Goal: Information Seeking & Learning: Learn about a topic

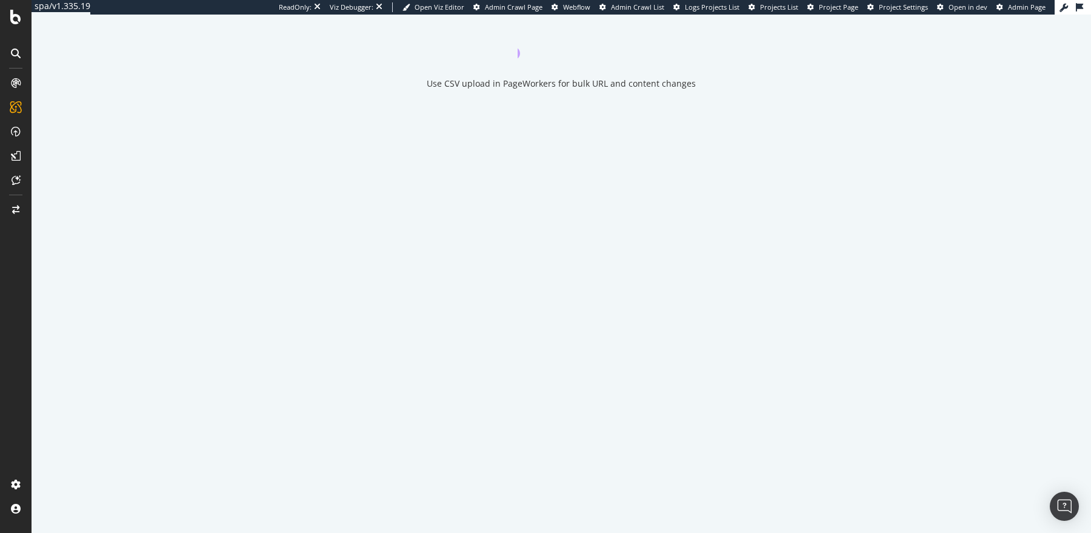
click at [7, 532] on icon "close toast" at bounding box center [3, 539] width 7 height 12
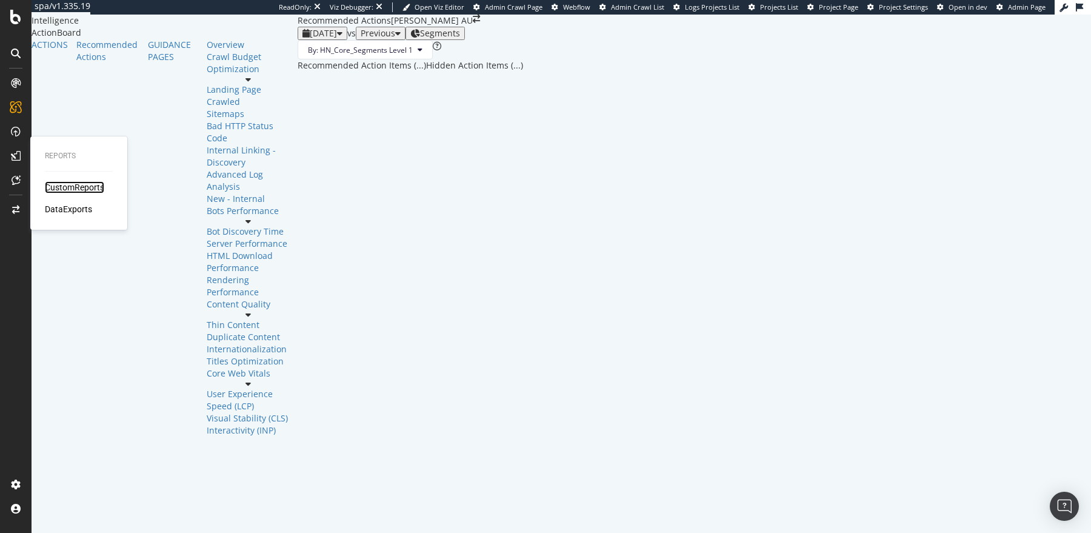
click at [92, 185] on div "CustomReports" at bounding box center [74, 187] width 59 height 12
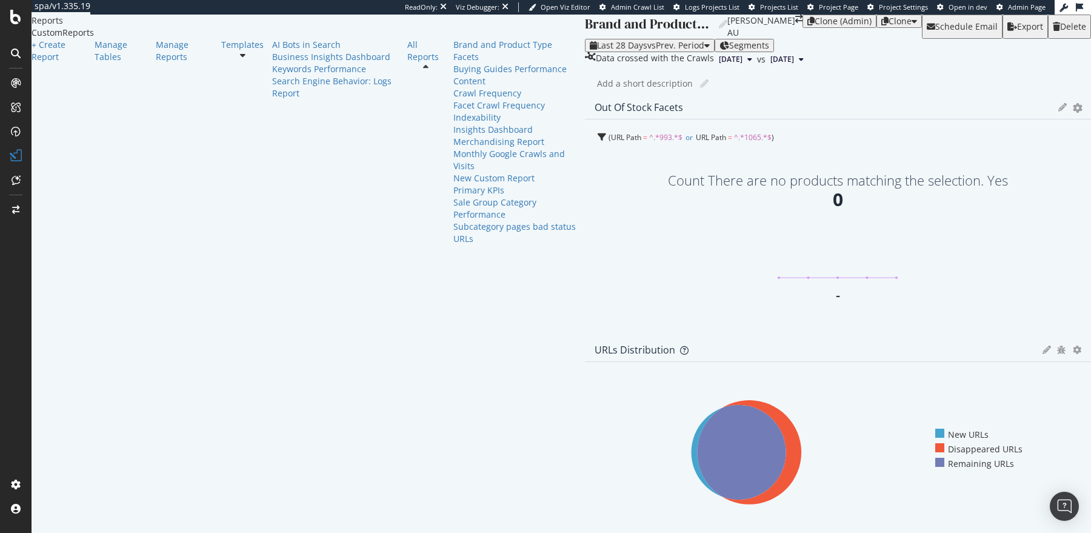
scroll to position [45, 0]
click at [240, 59] on icon at bounding box center [242, 55] width 5 height 8
click at [272, 51] on div "AI Bots in Search" at bounding box center [335, 45] width 126 height 12
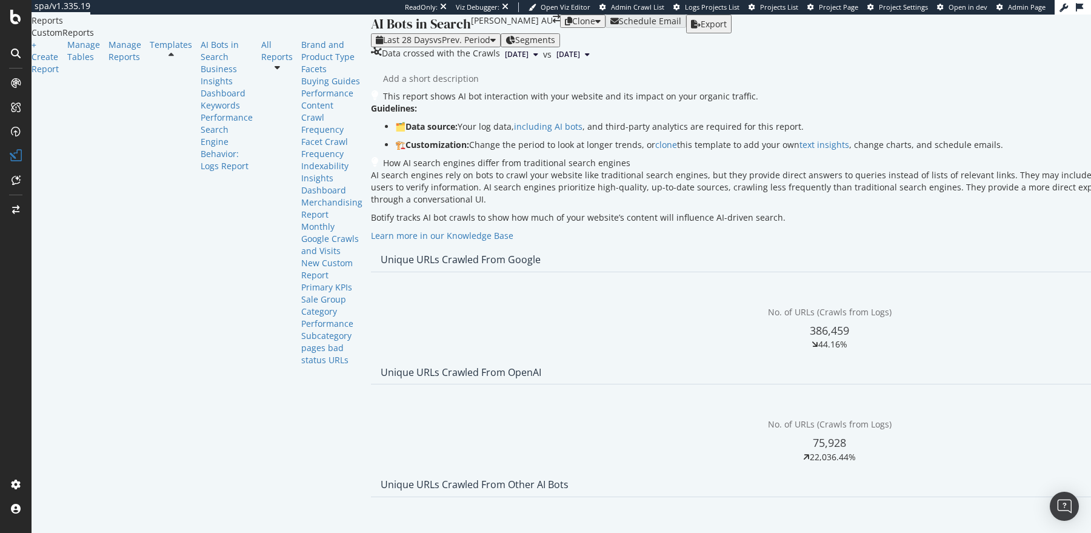
scroll to position [513, 0]
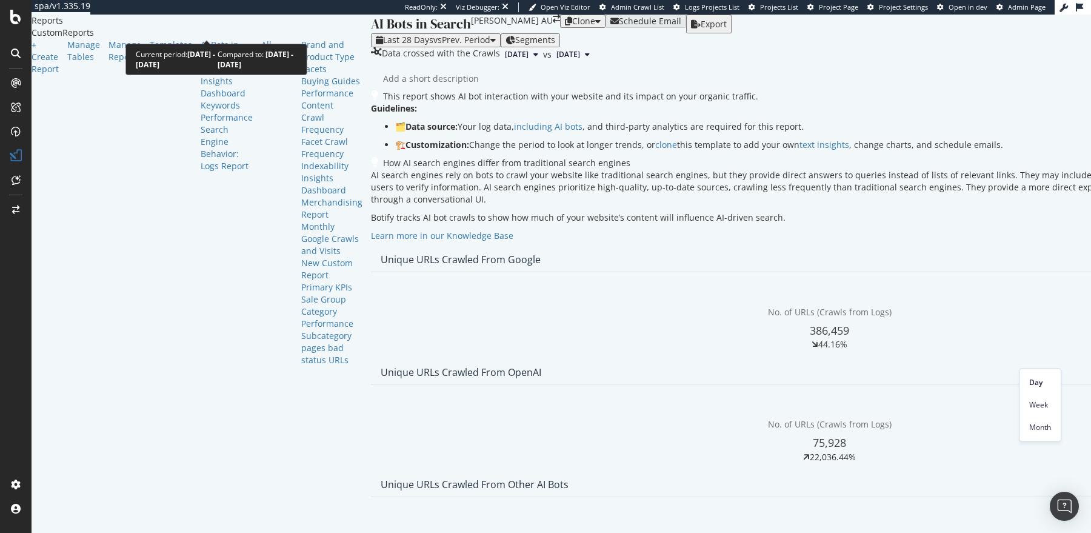
click at [376, 35] on div "Last 28 Days vs Prev. Period" at bounding box center [436, 40] width 120 height 10
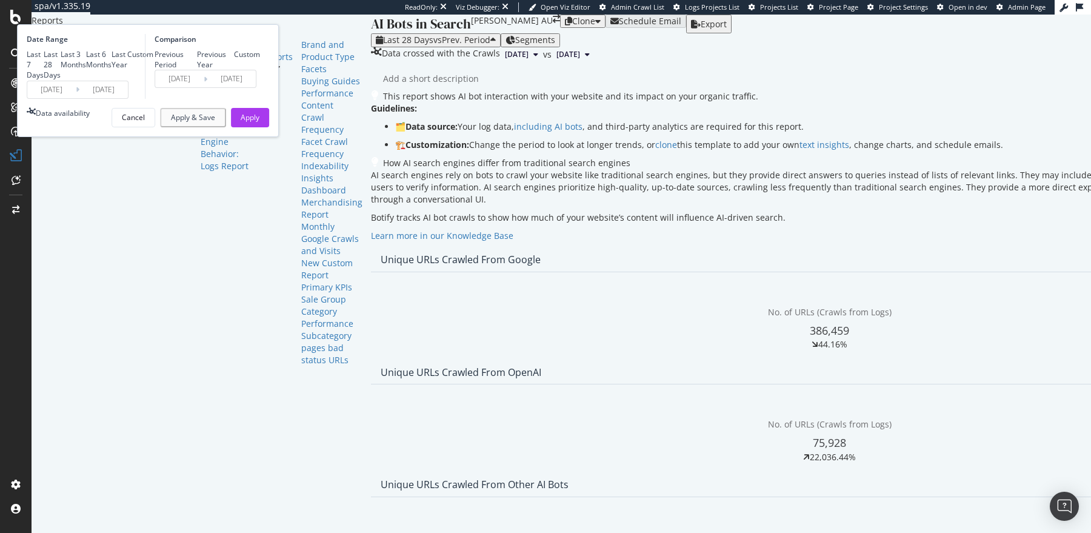
click at [86, 70] on div "Last 3 Months" at bounding box center [73, 59] width 25 height 21
type input "2025/05/12"
type input "2025/02/09"
type input "2025/05/11"
click at [235, 70] on div "Previous Year" at bounding box center [216, 59] width 38 height 21
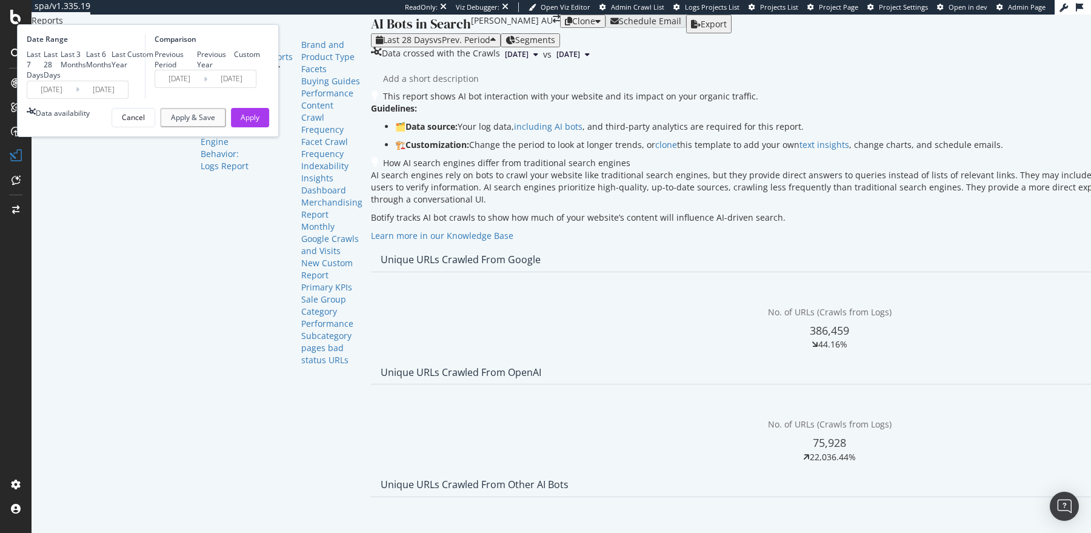
type input "2024/05/13"
type input "2024/08/12"
click at [259, 127] on div "Apply" at bounding box center [250, 117] width 19 height 18
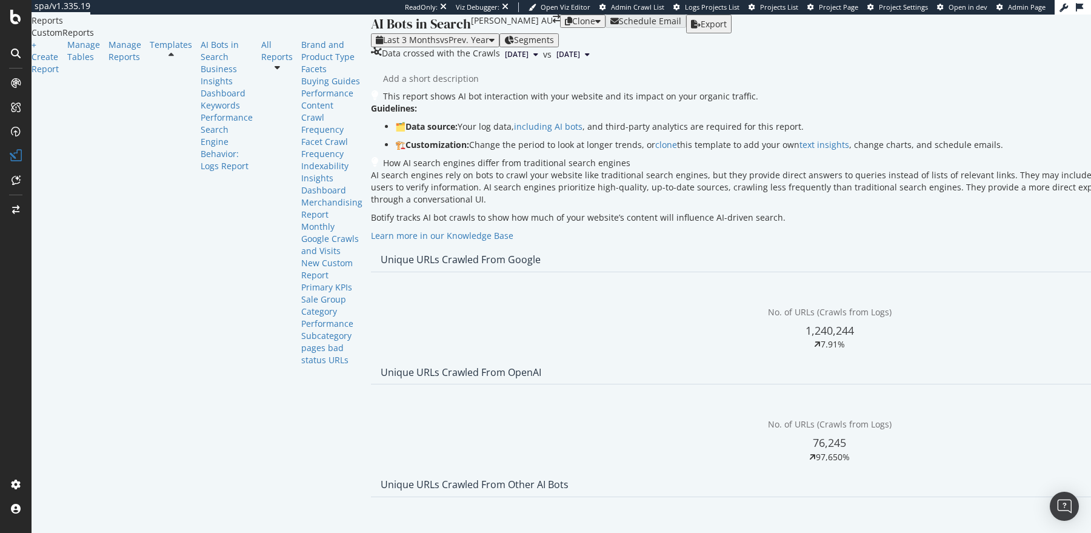
scroll to position [387, 0]
click at [1038, 373] on span "Month" at bounding box center [1040, 373] width 22 height 11
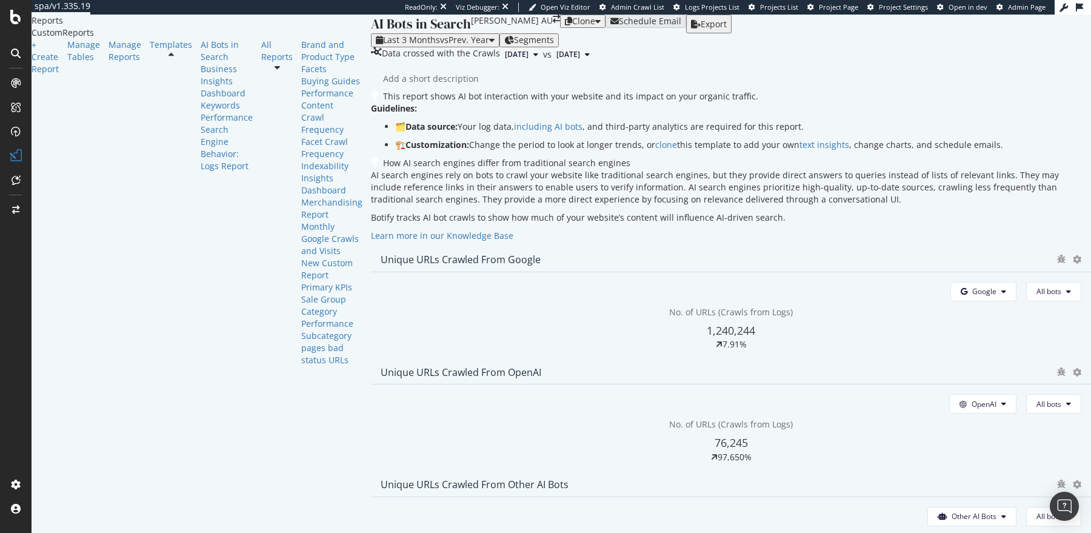
scroll to position [792, 0]
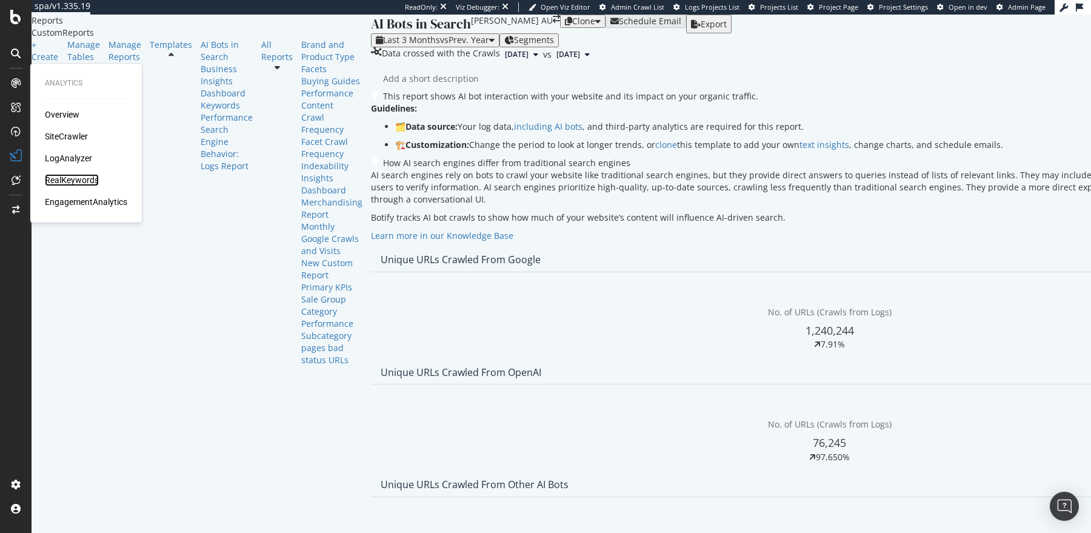
click at [69, 181] on div "RealKeywords" at bounding box center [72, 180] width 54 height 12
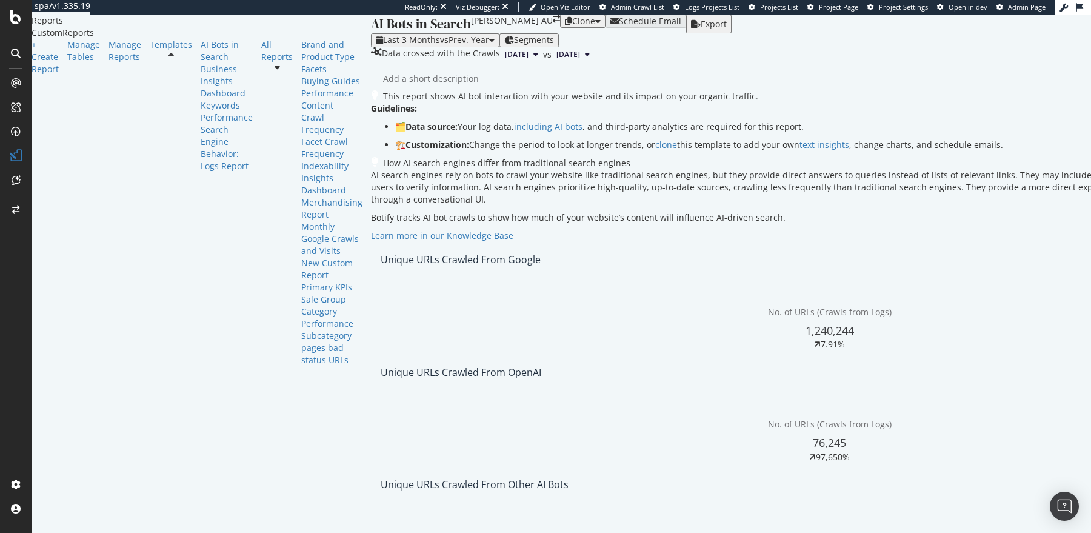
scroll to position [419, 0]
click at [1030, 319] on span "Week" at bounding box center [1032, 318] width 24 height 11
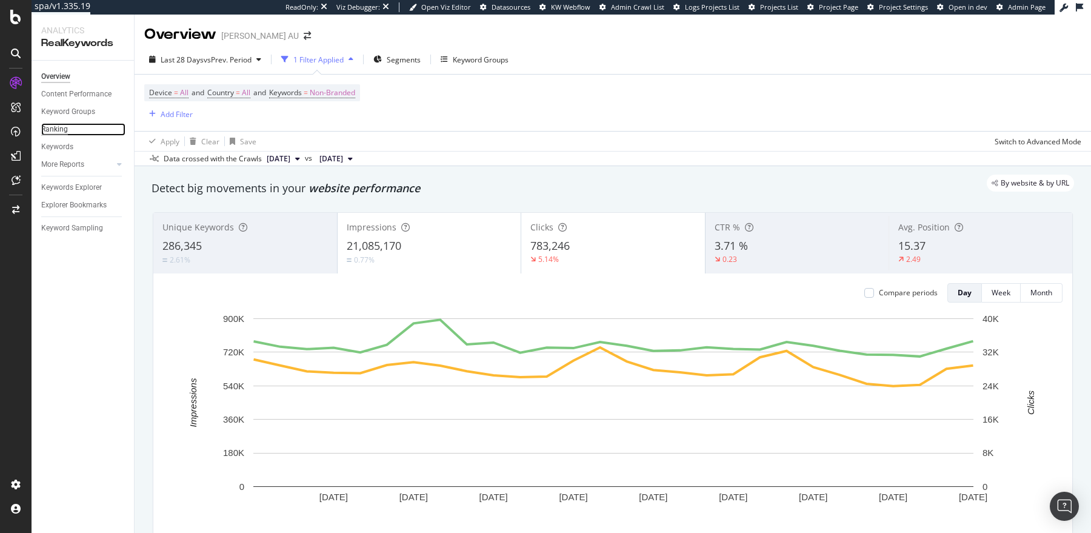
click at [56, 132] on div "Ranking" at bounding box center [54, 129] width 27 height 13
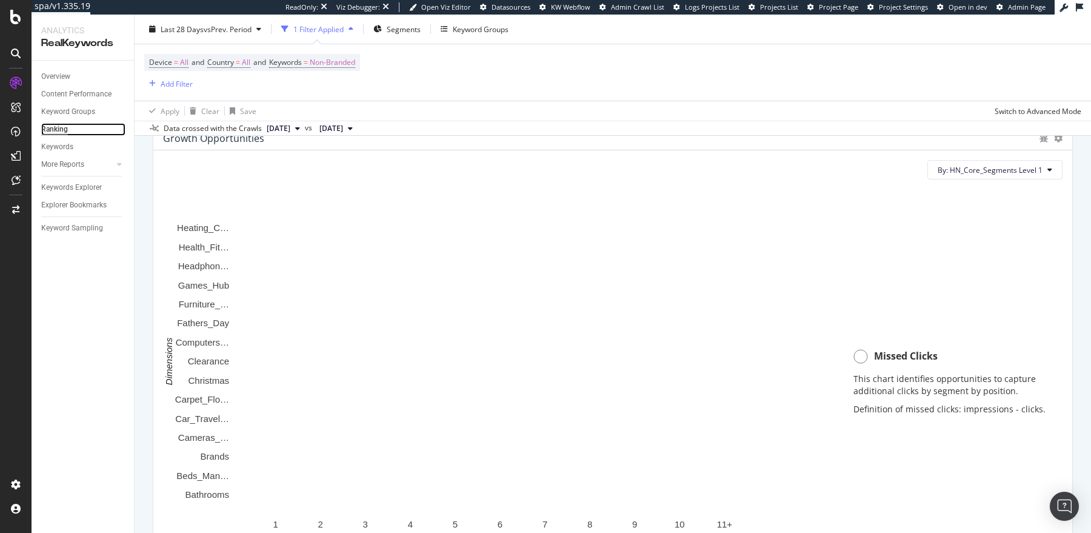
scroll to position [815, 0]
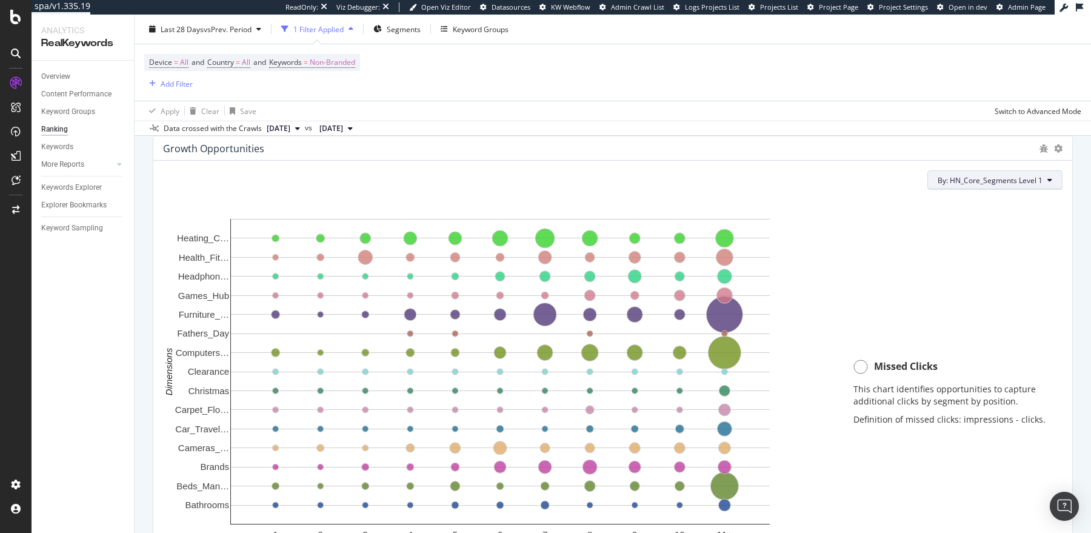
click at [1038, 180] on span "By: HN_Core_Segments Level 1" at bounding box center [990, 180] width 105 height 10
click at [993, 263] on div "All Dimensions" at bounding box center [1005, 266] width 150 height 21
click at [889, 241] on span "HN_Core_Segments Level 1" at bounding box center [874, 243] width 93 height 10
click at [796, 259] on div "HN_Core_Segments Level Level 1 Validate" at bounding box center [869, 293] width 153 height 81
click at [801, 264] on icon at bounding box center [800, 262] width 4 height 7
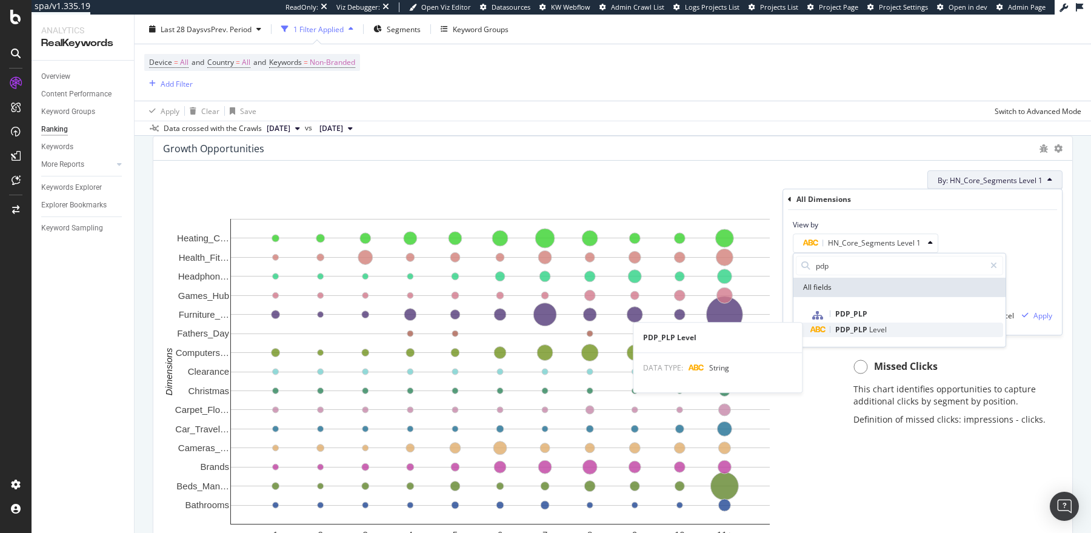
type input "pdp"
click at [875, 327] on span "Level" at bounding box center [878, 329] width 18 height 10
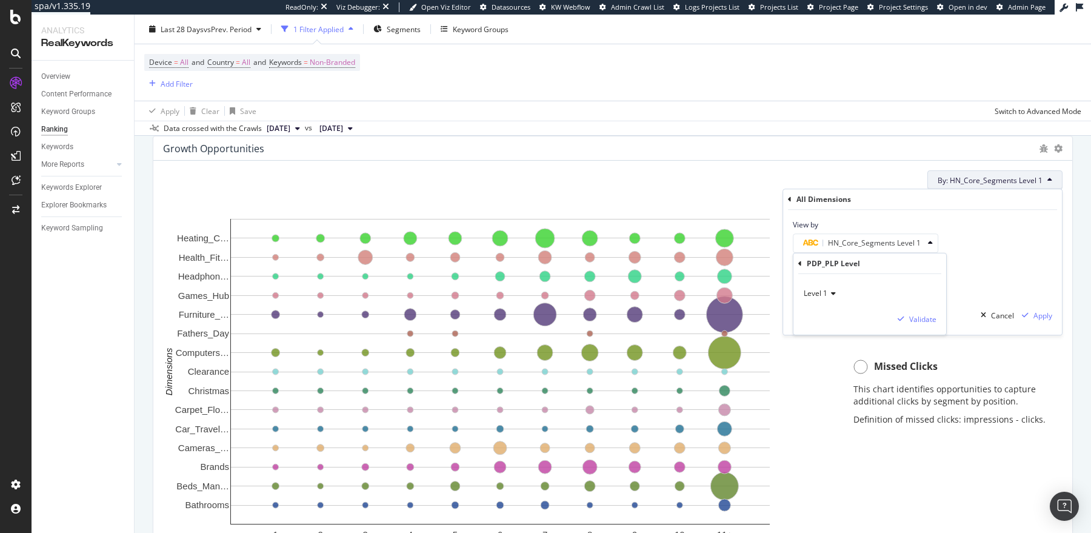
click at [828, 292] on icon at bounding box center [831, 293] width 8 height 7
click at [822, 330] on span "Level 2" at bounding box center [821, 333] width 24 height 10
click at [919, 317] on div "Validate" at bounding box center [922, 318] width 27 height 10
click at [1044, 313] on div "Apply" at bounding box center [1042, 315] width 19 height 10
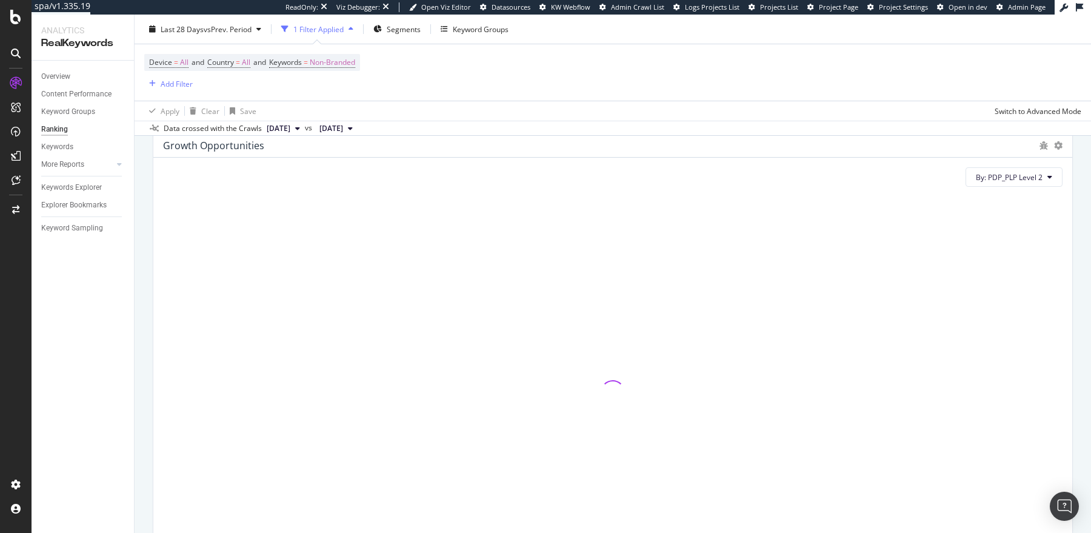
scroll to position [819, 0]
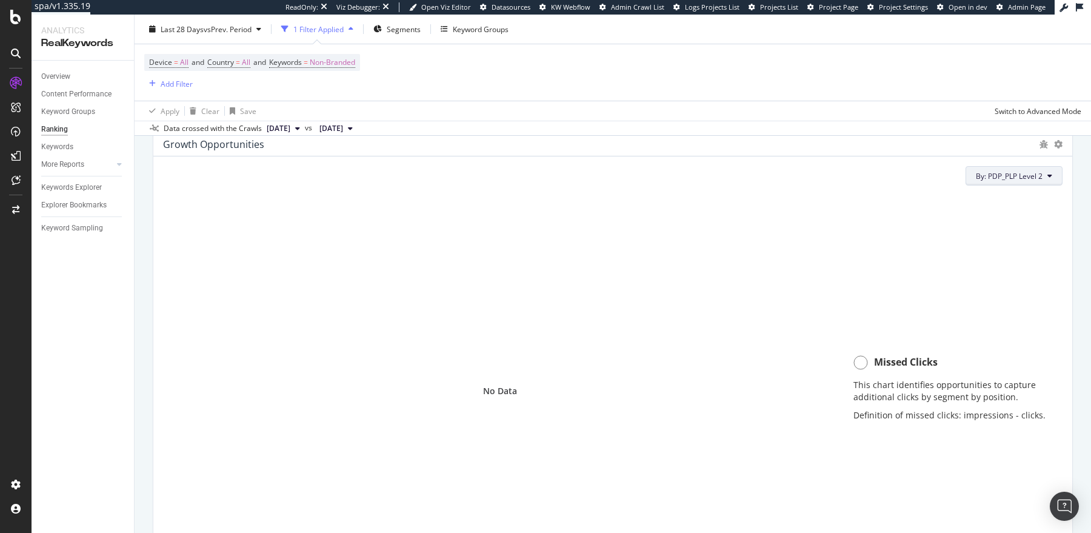
click at [1006, 175] on span "By: PDP_PLP Level 2" at bounding box center [1009, 176] width 67 height 10
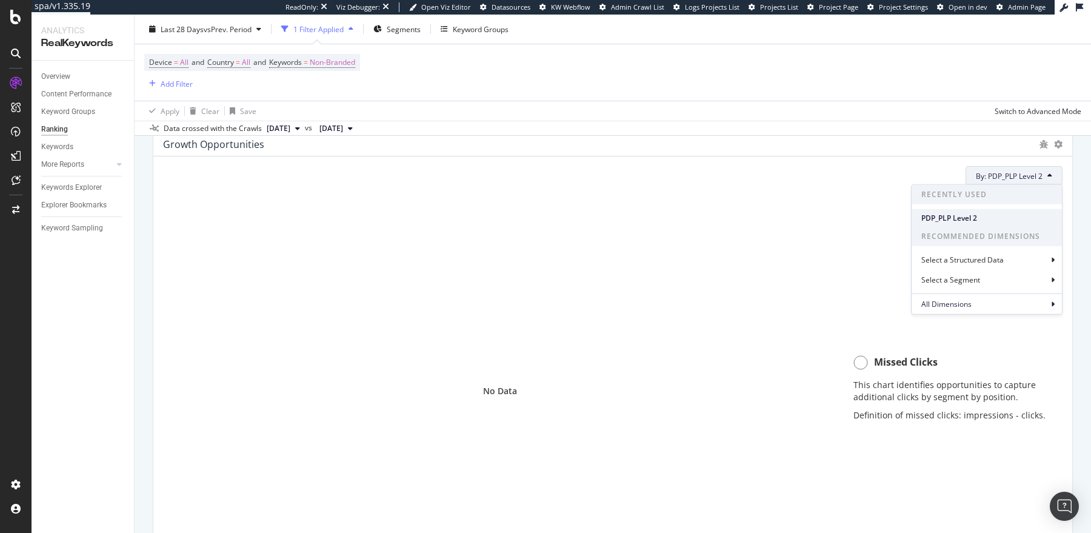
click at [962, 216] on span "PDP_PLP Level 2" at bounding box center [986, 217] width 131 height 11
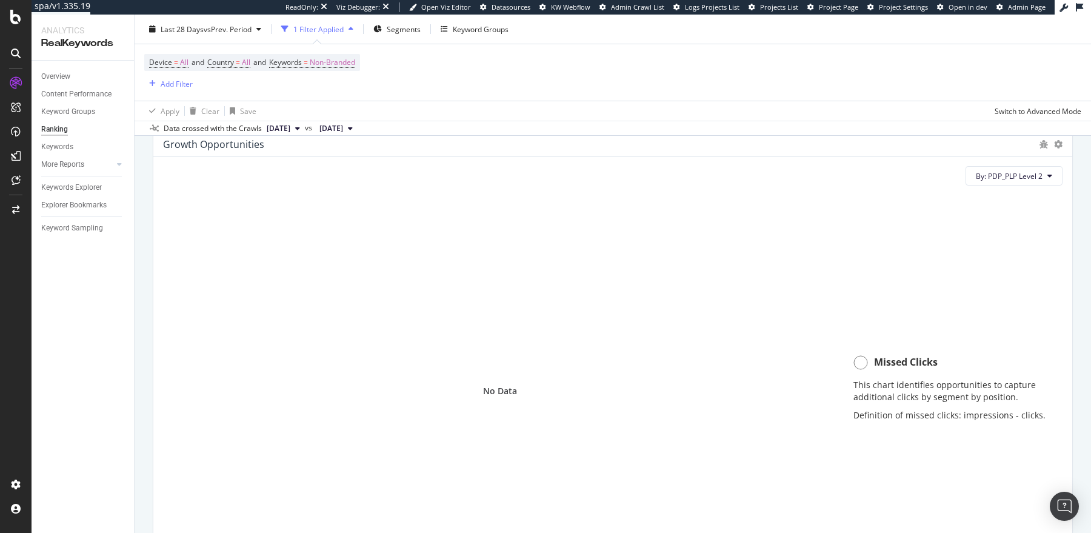
click at [1010, 186] on div "By: PDP_PLP Level 2 No Data Missed Clicks This chart identifies opportunities t…" at bounding box center [612, 376] width 919 height 440
click at [1000, 177] on span "By: PDP_PLP Level 2" at bounding box center [1009, 176] width 67 height 10
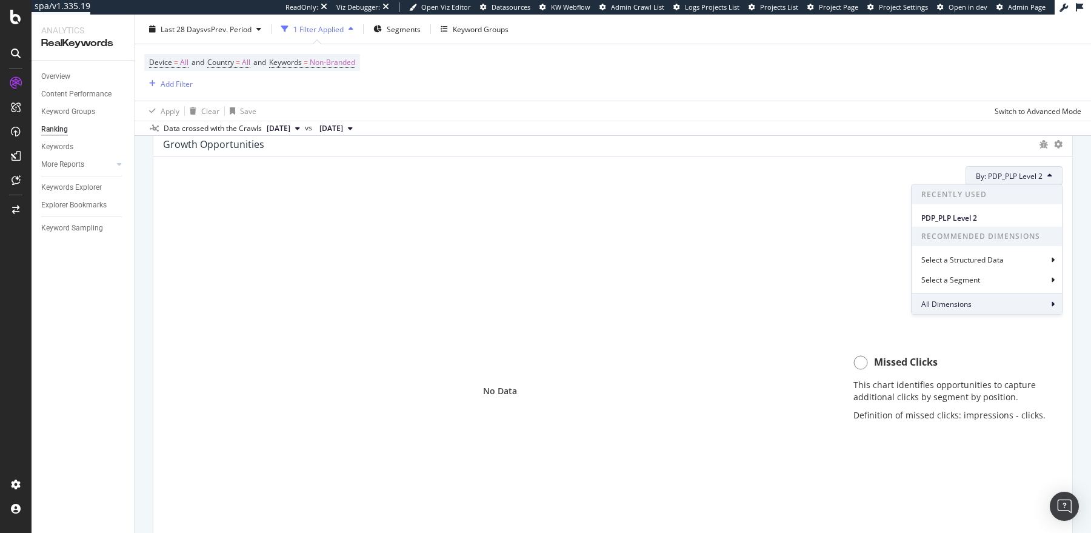
click at [984, 301] on div "All Dimensions" at bounding box center [986, 303] width 150 height 21
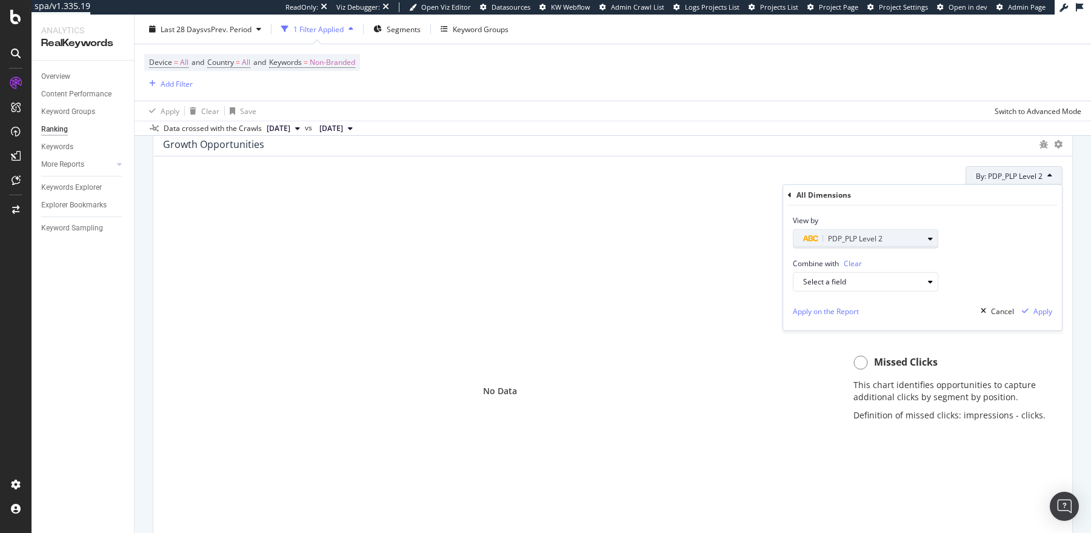
click at [902, 232] on div "PDP_PLP Level 2" at bounding box center [863, 239] width 120 height 15
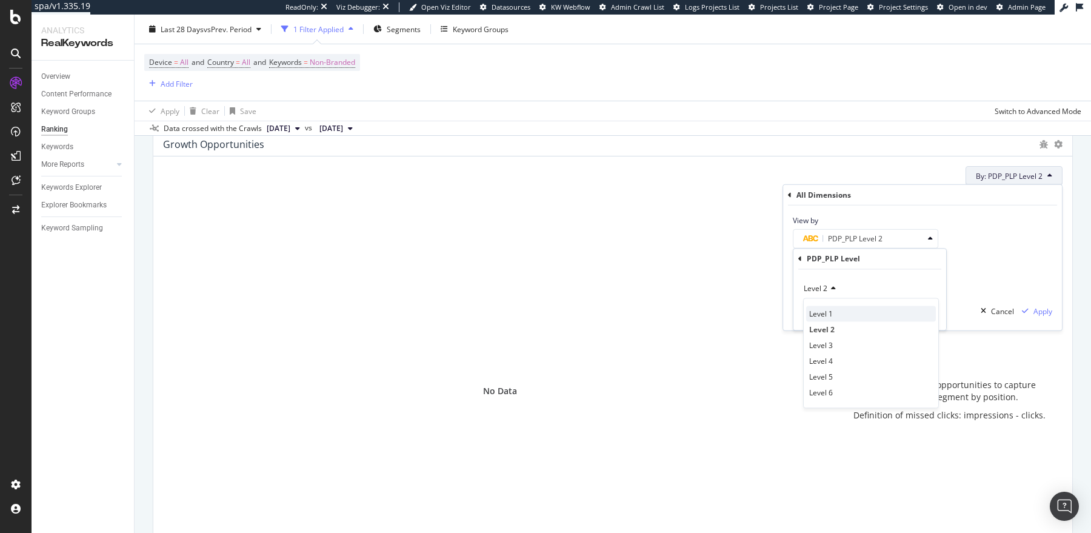
click at [837, 312] on div "Level 1" at bounding box center [871, 314] width 130 height 16
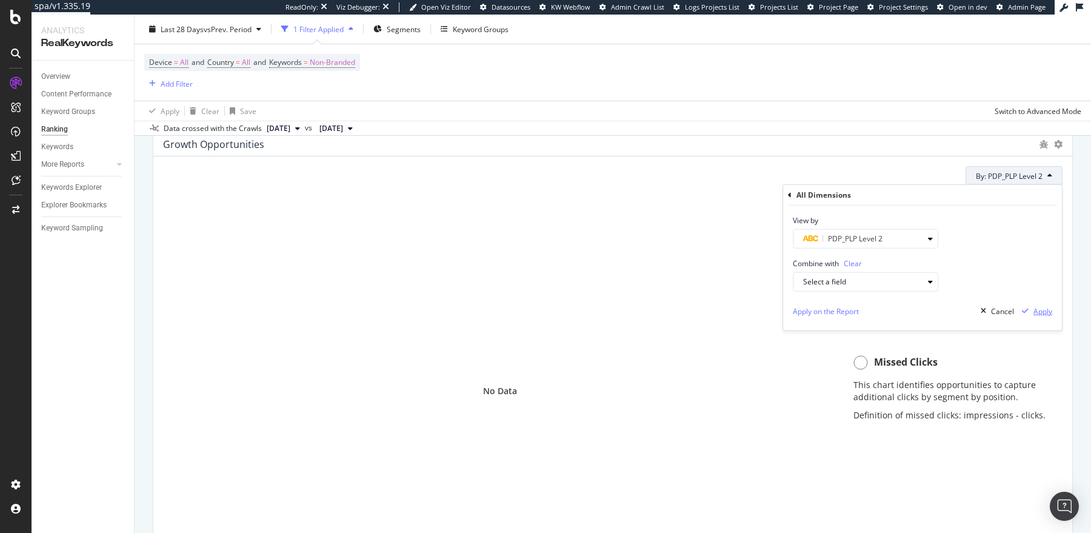
click at [1031, 311] on div "button" at bounding box center [1025, 310] width 16 height 7
click at [1011, 176] on span "By: PDP_PLP Level 2" at bounding box center [1009, 176] width 67 height 10
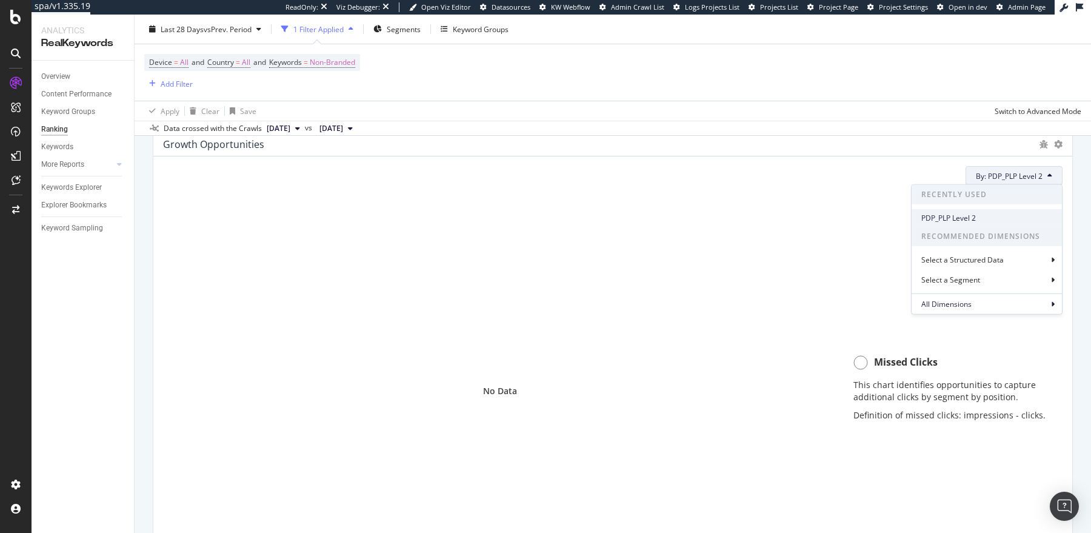
click at [961, 215] on span "PDP_PLP Level 2" at bounding box center [986, 217] width 131 height 11
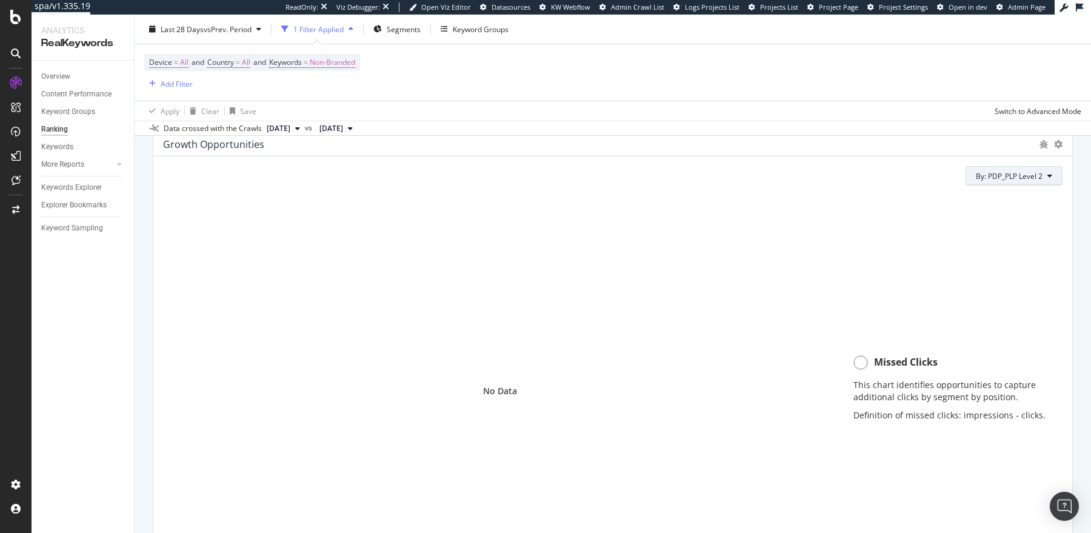
click at [1001, 173] on span "By: PDP_PLP Level 2" at bounding box center [1009, 176] width 67 height 10
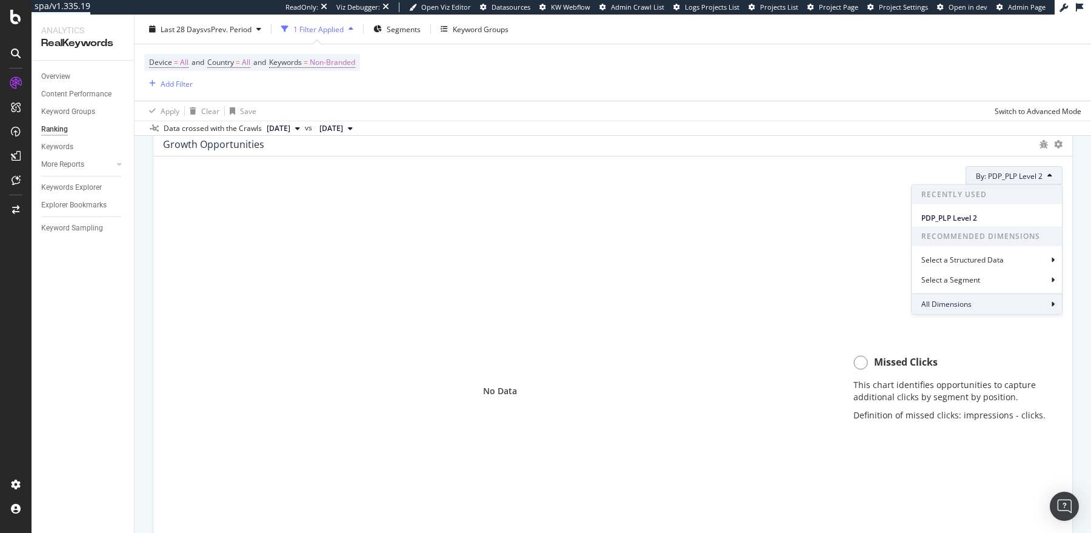
click at [974, 305] on div "All Dimensions" at bounding box center [986, 303] width 150 height 21
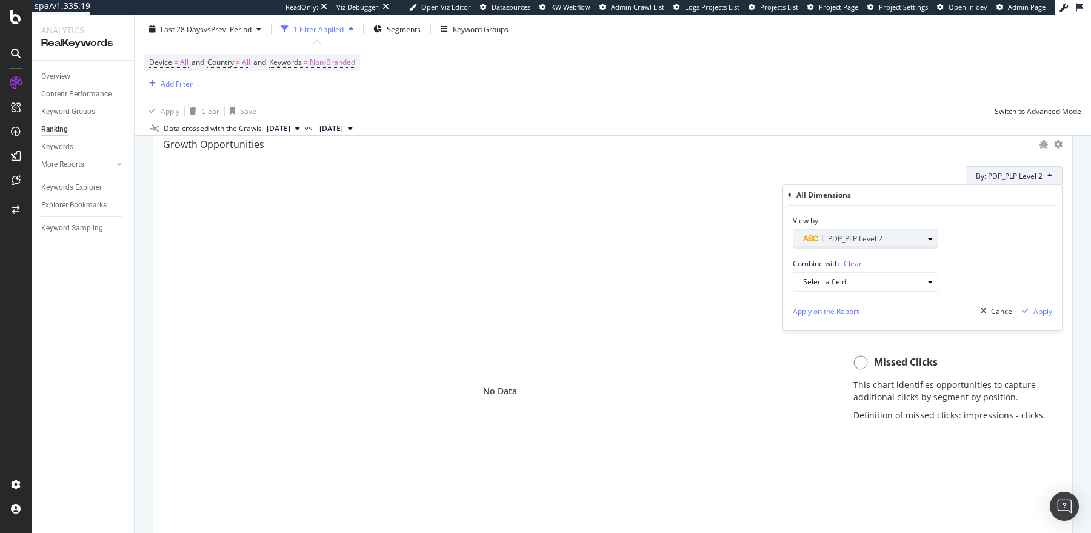
click at [874, 232] on div "PDP_PLP Level 2" at bounding box center [863, 239] width 120 height 15
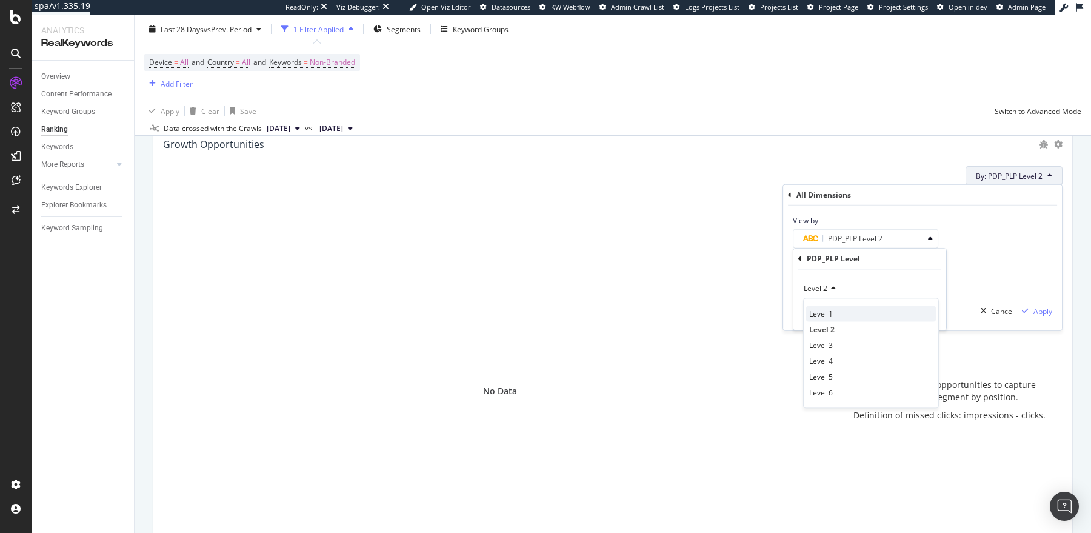
click at [827, 315] on span "Level 1" at bounding box center [821, 313] width 24 height 10
click at [913, 309] on div "Validate" at bounding box center [915, 314] width 44 height 11
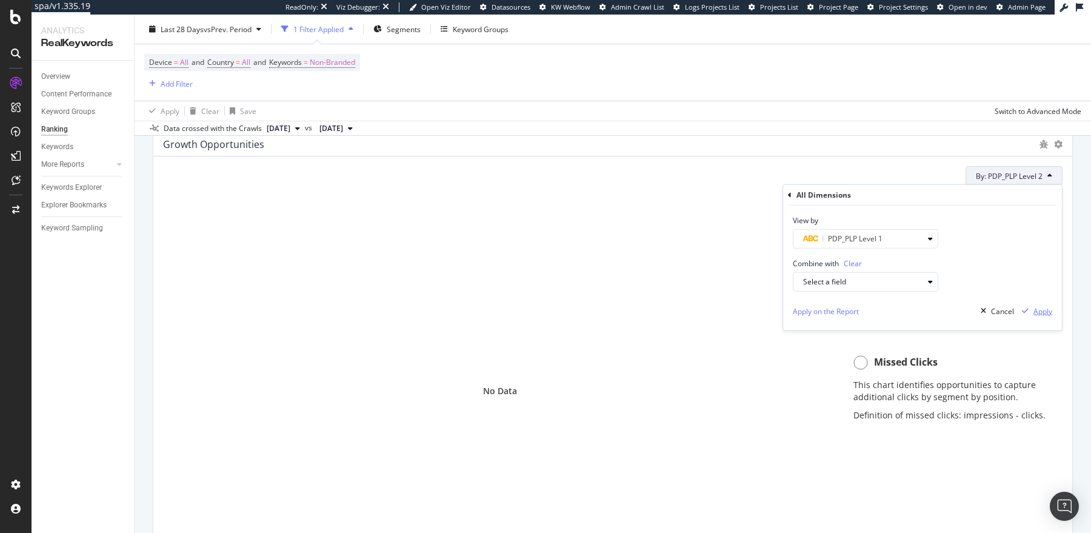
click at [1048, 304] on div "Apply" at bounding box center [1034, 311] width 35 height 18
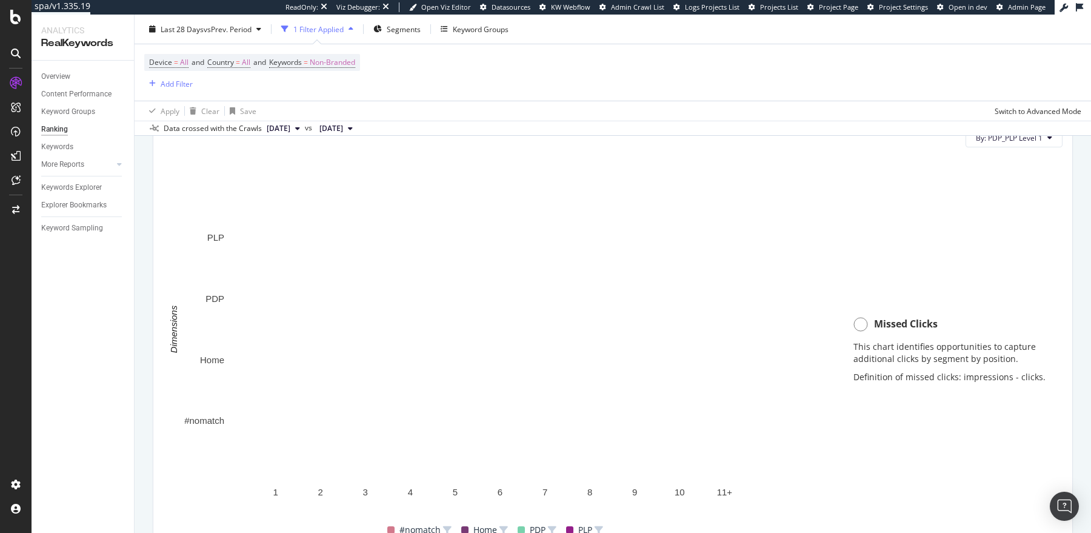
scroll to position [843, 0]
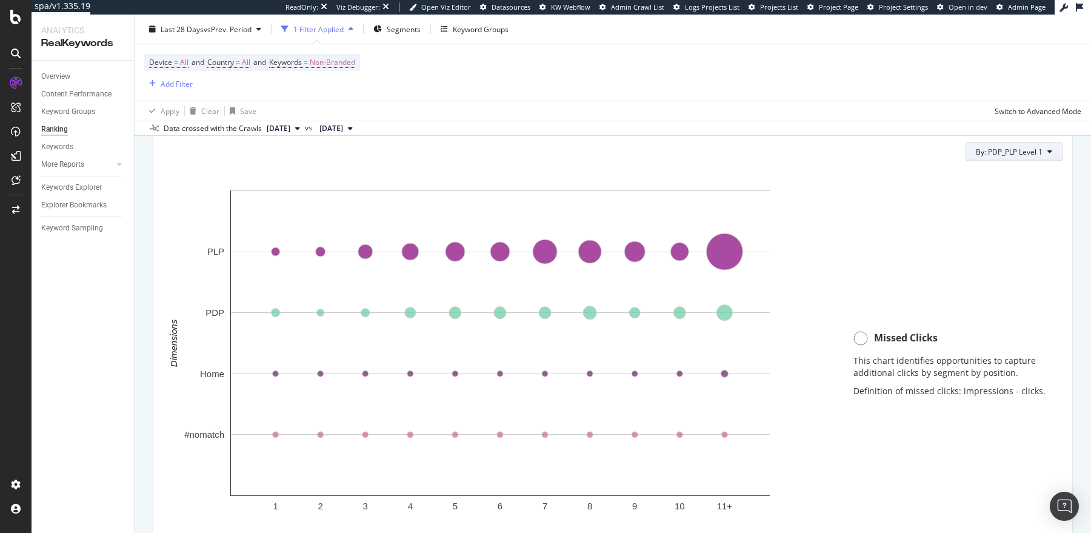
click at [1014, 159] on button "By: PDP_PLP Level 1" at bounding box center [1013, 151] width 97 height 19
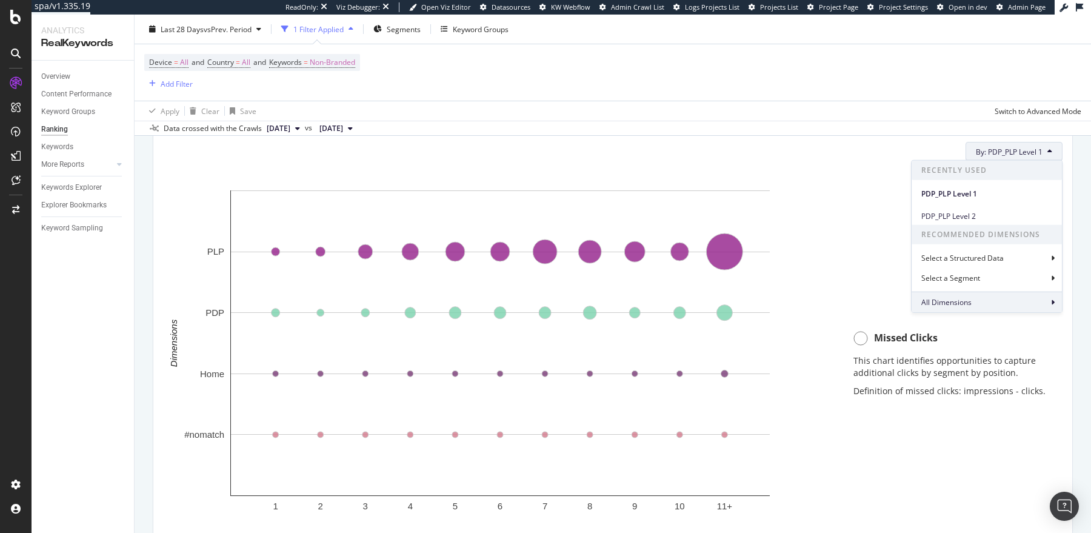
click at [975, 302] on div "All Dimensions" at bounding box center [986, 302] width 150 height 21
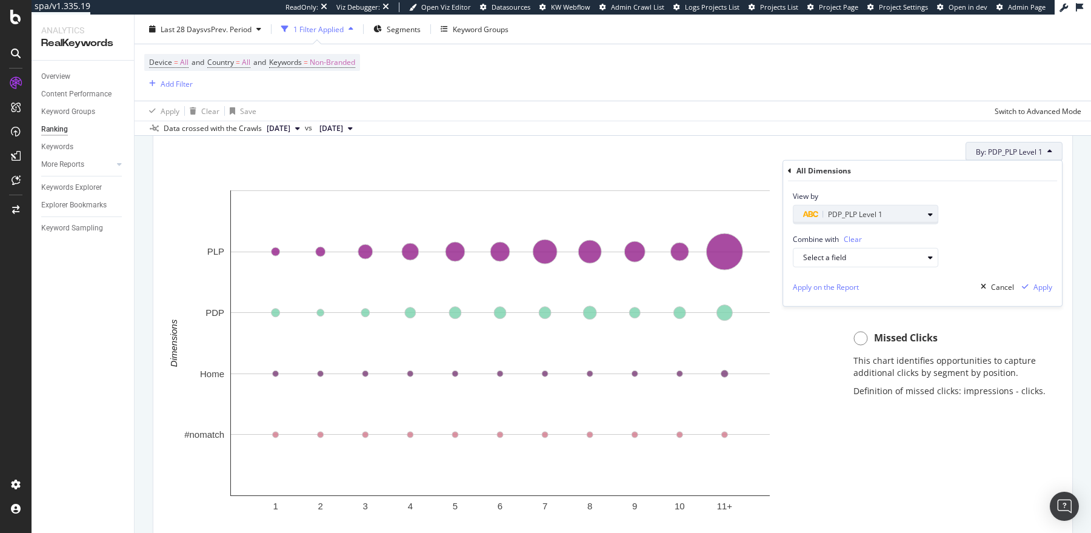
click at [855, 209] on span "PDP_PLP Level 1" at bounding box center [855, 214] width 55 height 10
click at [796, 205] on button "PDP_PLP Level 1" at bounding box center [865, 214] width 145 height 19
click at [790, 171] on icon at bounding box center [790, 170] width 4 height 7
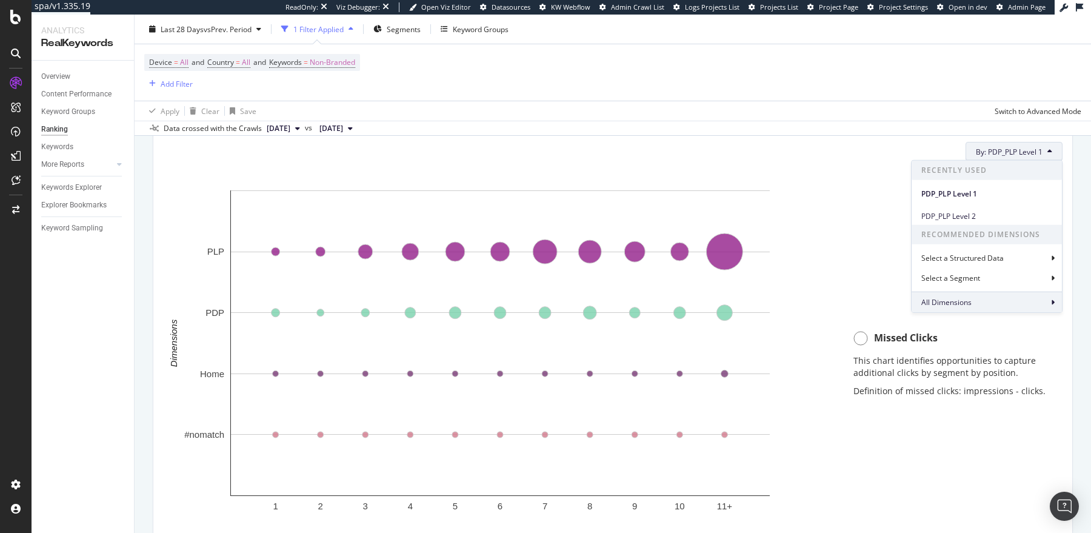
click at [945, 309] on div "All Dimensions" at bounding box center [986, 302] width 150 height 21
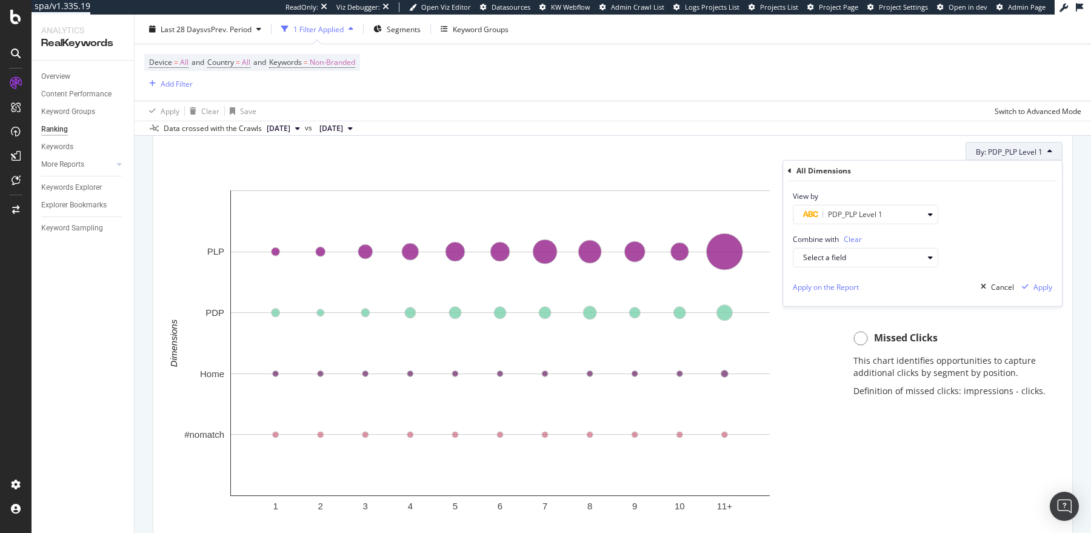
click at [790, 172] on icon at bounding box center [790, 170] width 4 height 7
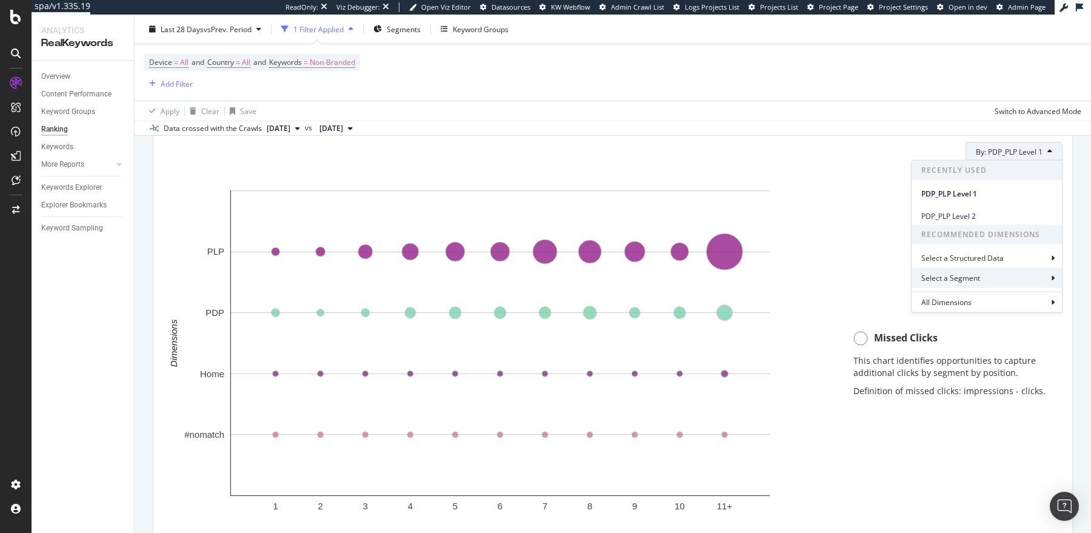
click at [948, 278] on div "Select a Segment" at bounding box center [951, 278] width 61 height 10
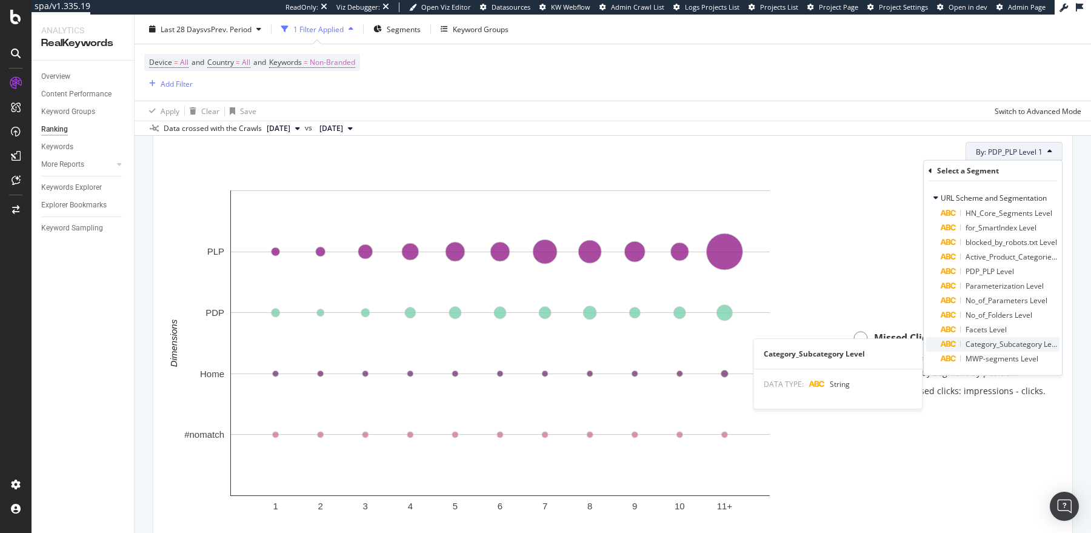
scroll to position [0, 0]
click at [1005, 350] on span "Category_Subcategory Level" at bounding box center [1013, 346] width 96 height 10
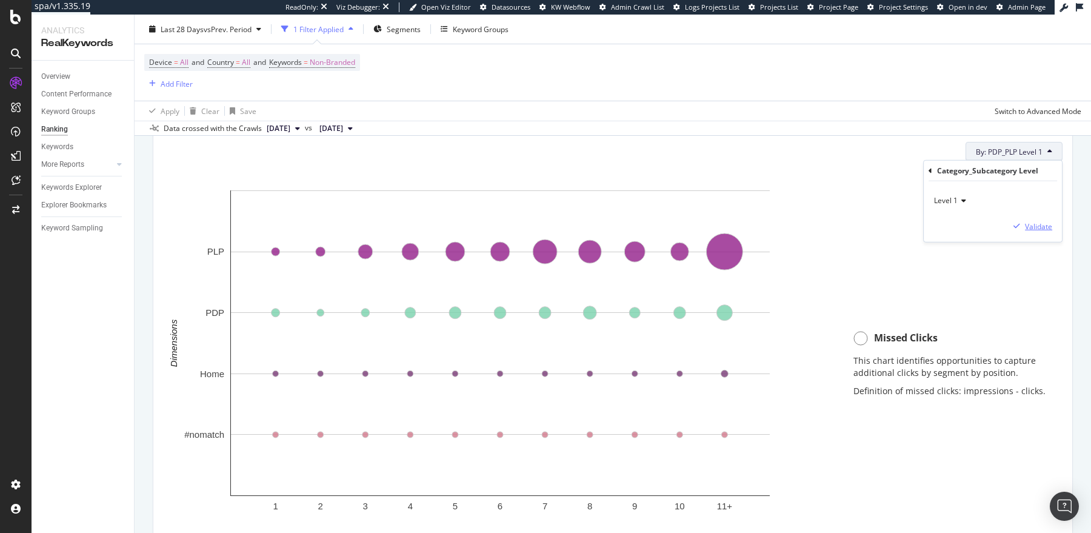
click at [1037, 228] on div "Validate" at bounding box center [1038, 226] width 27 height 10
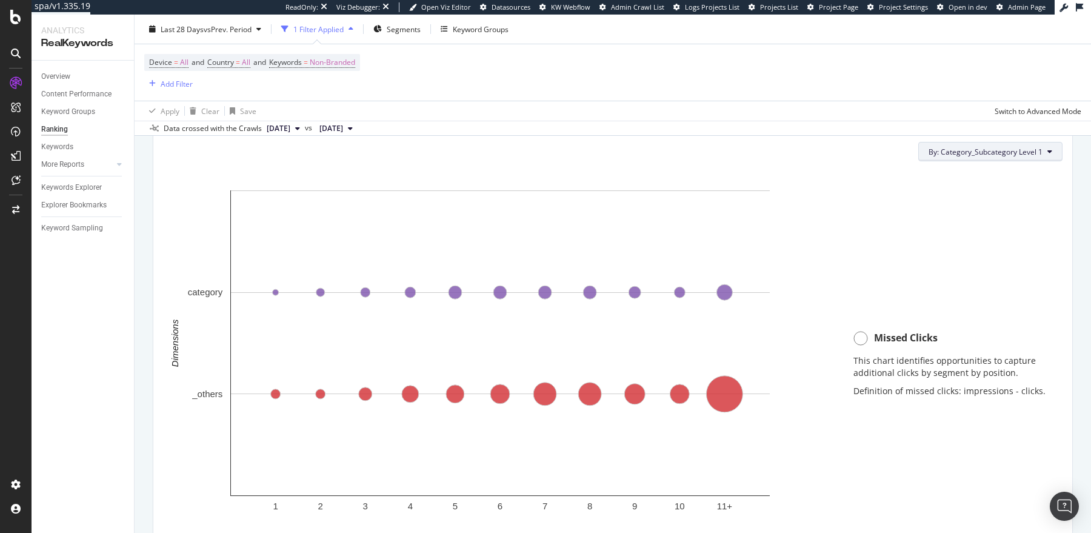
click at [1021, 154] on span "By: Category_Subcategory Level 1" at bounding box center [985, 152] width 114 height 10
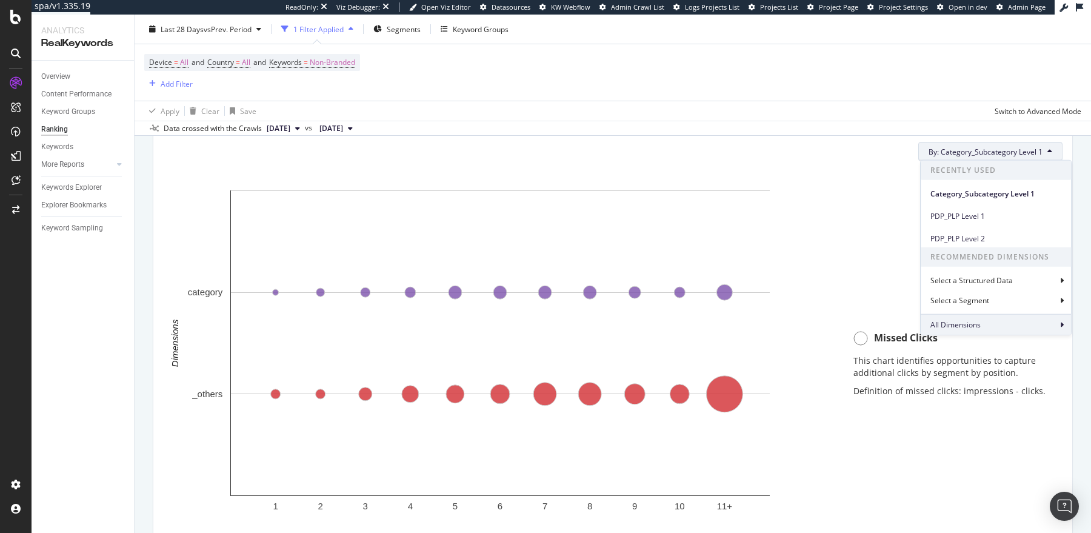
click at [996, 325] on div "All Dimensions" at bounding box center [996, 324] width 150 height 21
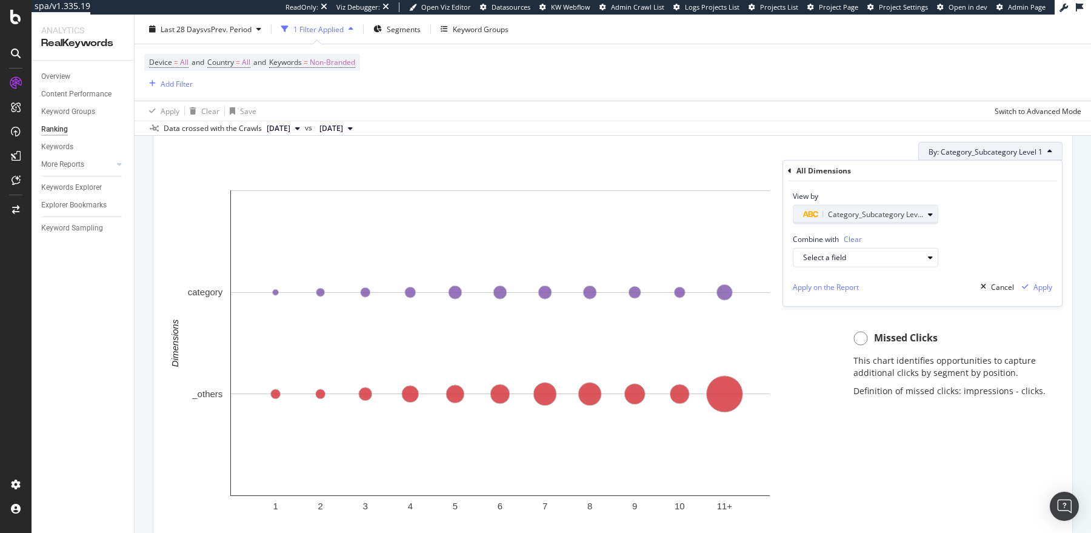
click at [836, 215] on span "Category_Subcategory Level 1" at bounding box center [879, 214] width 102 height 10
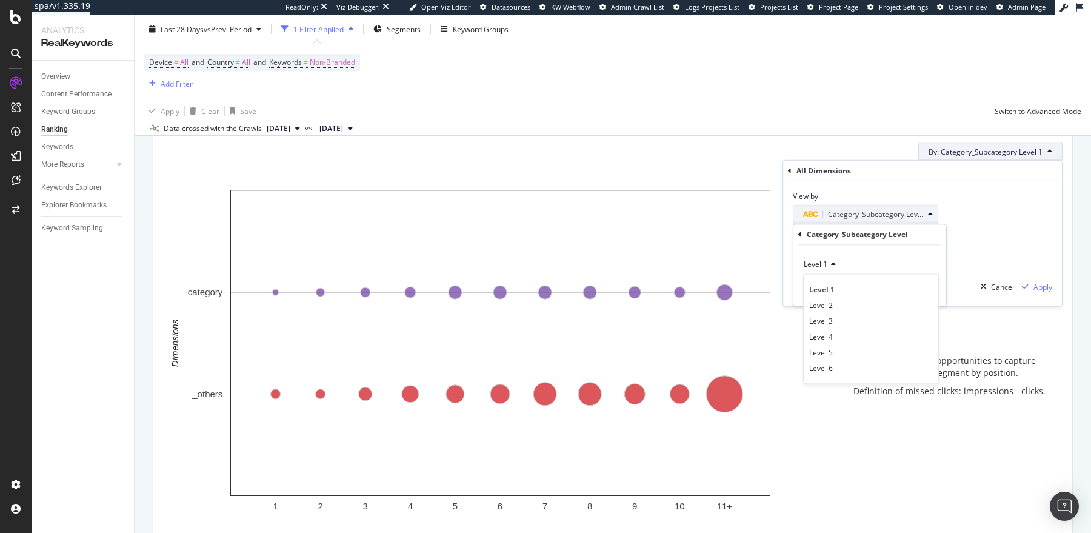
click at [836, 215] on span "Category_Subcategory Level 1" at bounding box center [879, 214] width 102 height 10
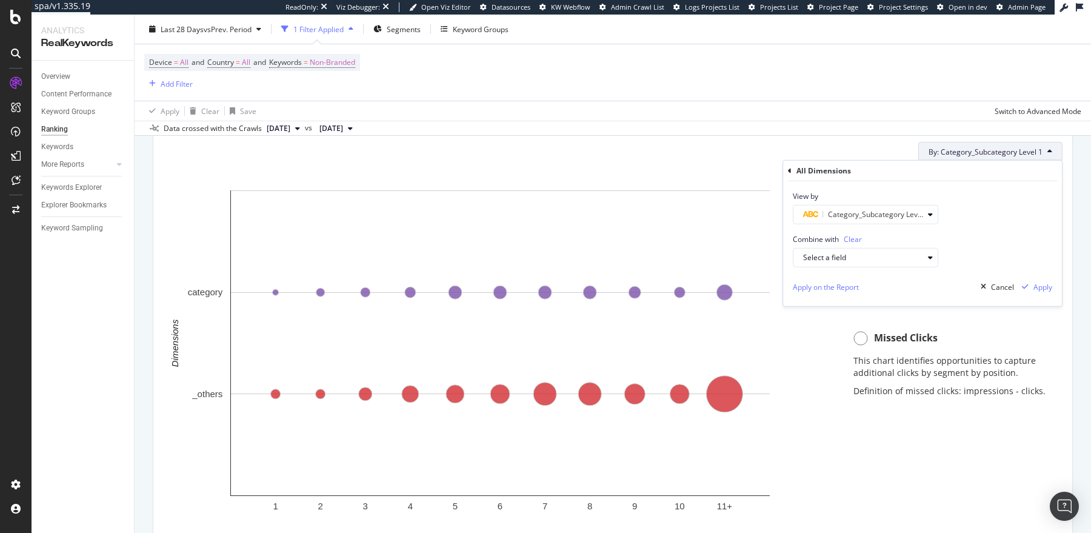
click at [788, 165] on div "All Dimensions" at bounding box center [922, 171] width 269 height 21
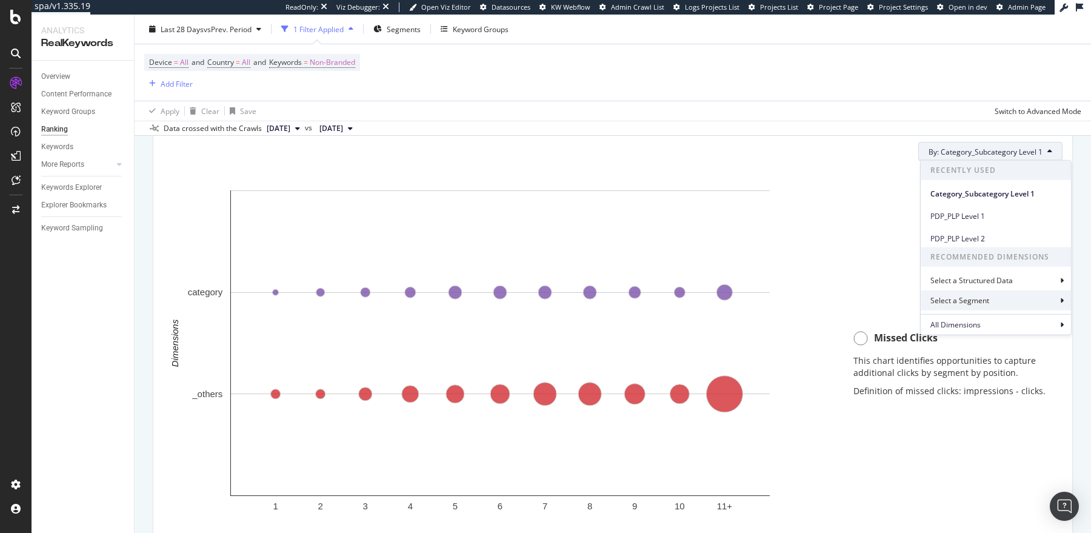
click at [969, 299] on div "Select a Segment" at bounding box center [960, 300] width 61 height 10
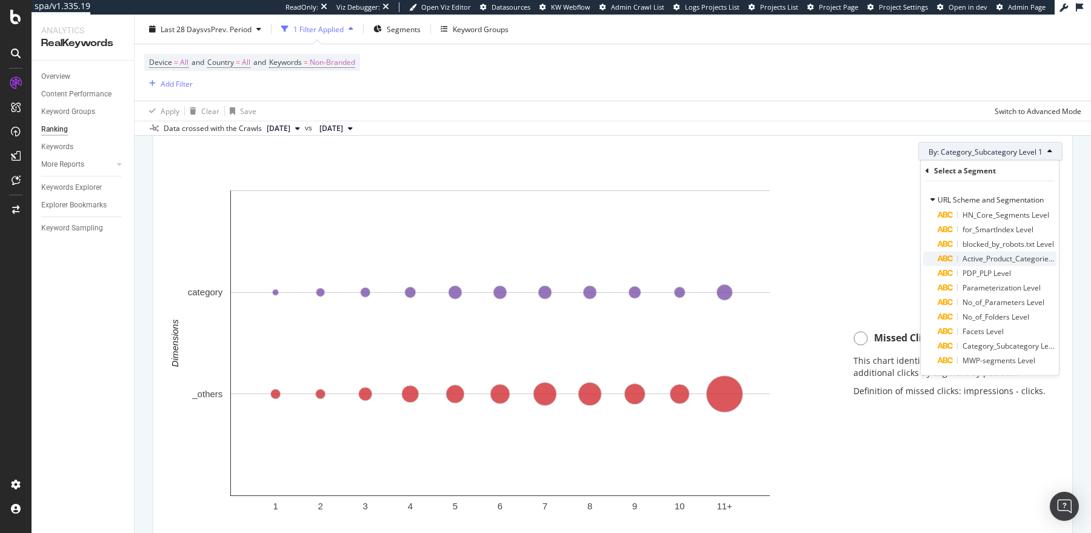
click at [975, 263] on div "Active_Product_Categories Level" at bounding box center [997, 259] width 119 height 15
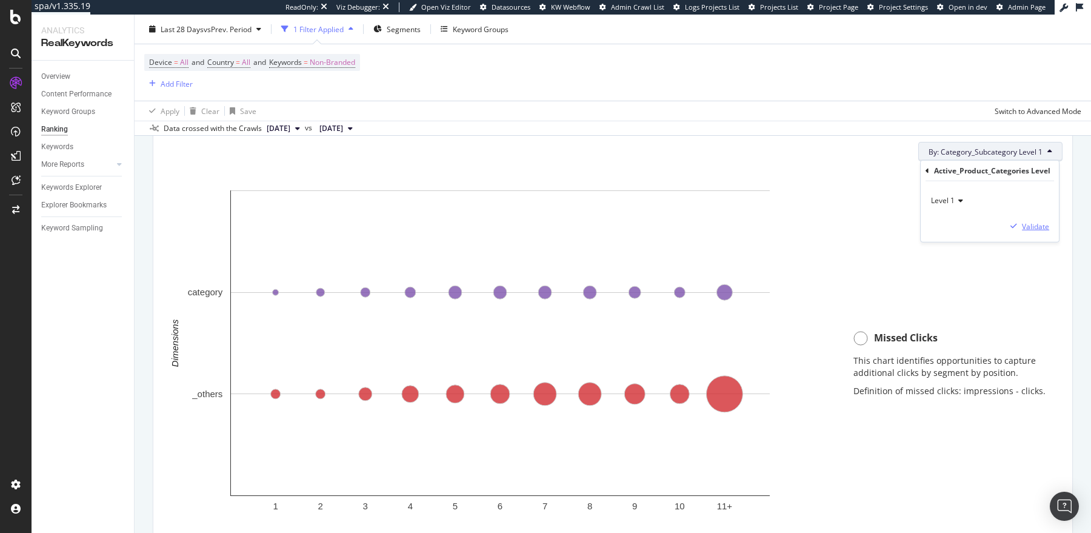
click at [1033, 230] on div "Validate" at bounding box center [1035, 226] width 27 height 10
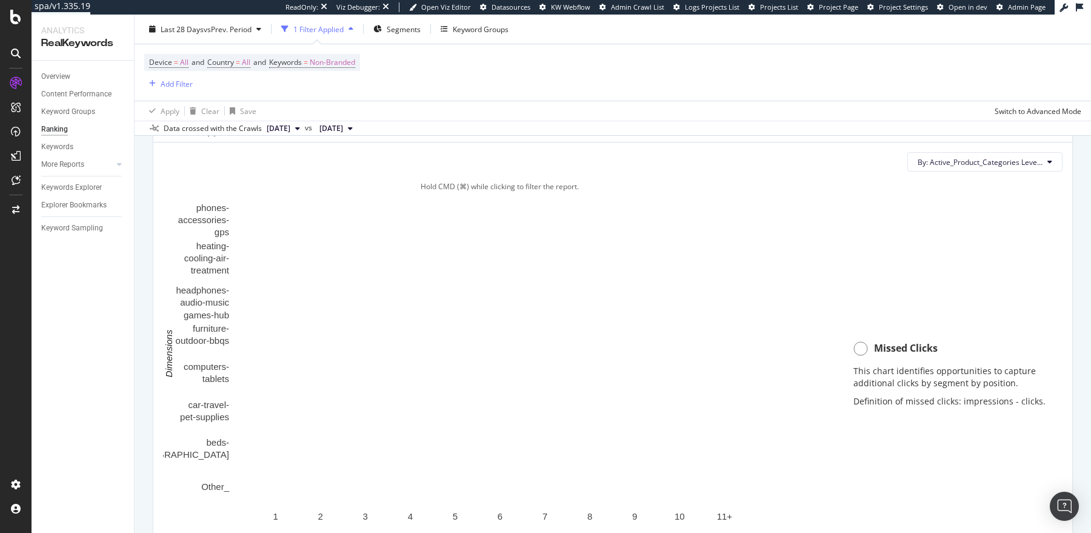
scroll to position [825, 0]
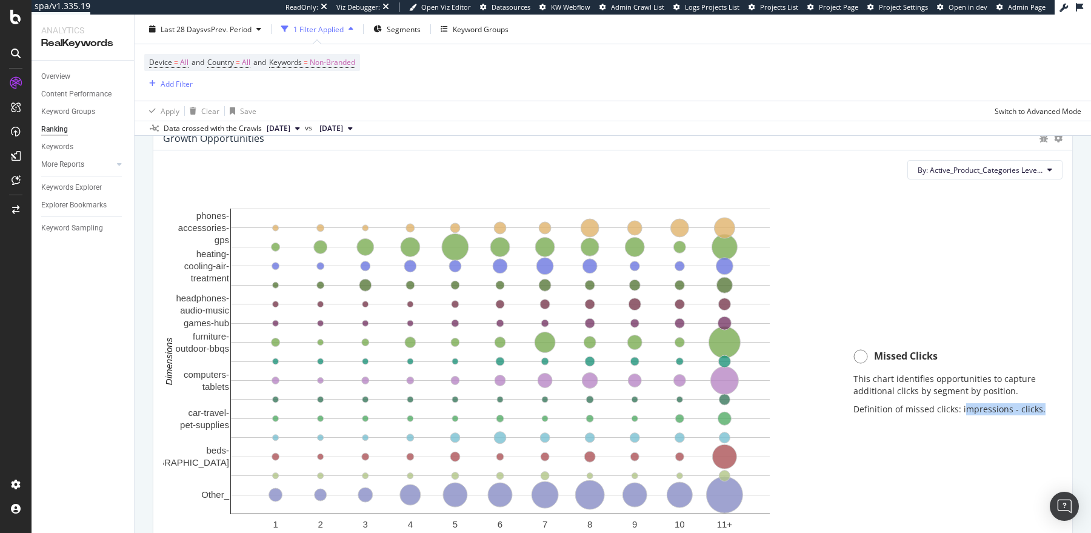
drag, startPoint x: 962, startPoint y: 410, endPoint x: 1059, endPoint y: 410, distance: 97.6
click at [1059, 410] on div "Missed Clicks This chart identifies opportunities to capture additional clicks …" at bounding box center [951, 384] width 221 height 391
click at [1047, 414] on div "This chart identifies opportunities to capture additional clicks by segment by …" at bounding box center [951, 397] width 197 height 48
click at [1008, 420] on div "Missed Clicks This chart identifies opportunities to capture additional clicks …" at bounding box center [951, 384] width 221 height 391
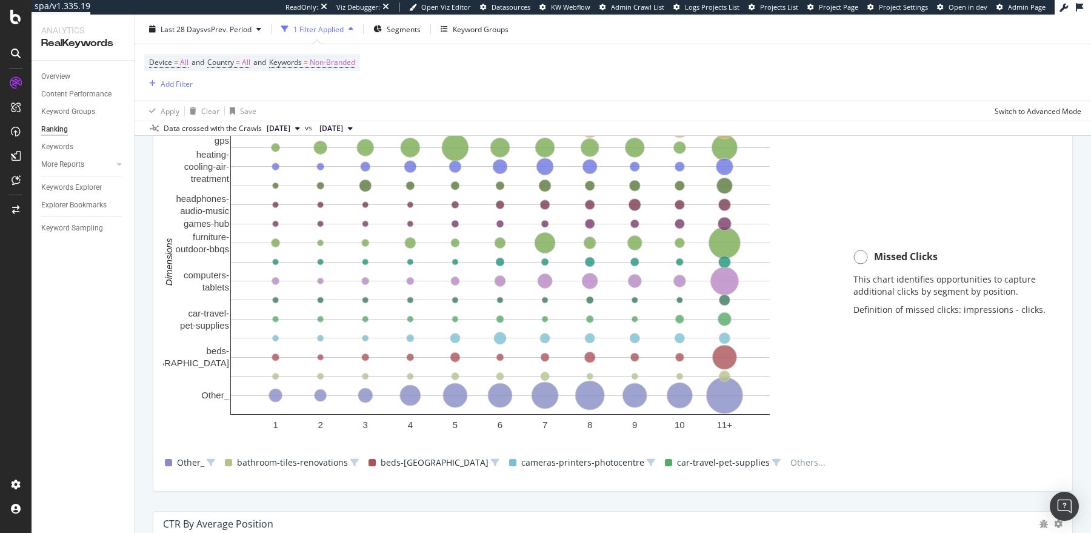
scroll to position [944, 0]
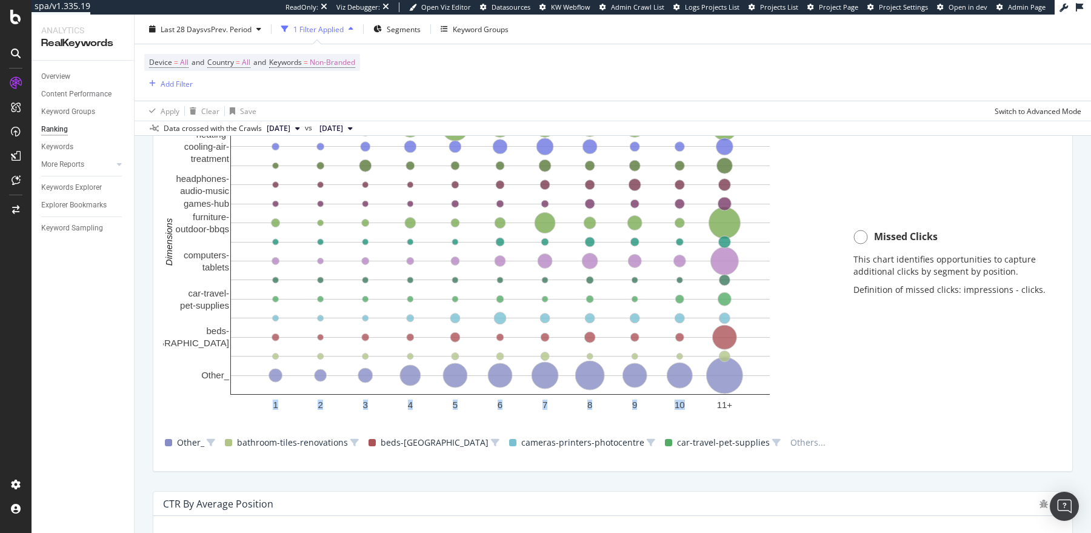
drag, startPoint x: 742, startPoint y: 405, endPoint x: 719, endPoint y: 405, distance: 23.6
click at [719, 405] on icon "1 2 3 4 5 6 7 8 9 10 11+ Other_ beds- [GEOGRAPHIC_DATA] car-travel- pet-supplie…" at bounding box center [500, 252] width 674 height 339
click at [719, 405] on text "11+" at bounding box center [725, 404] width 16 height 10
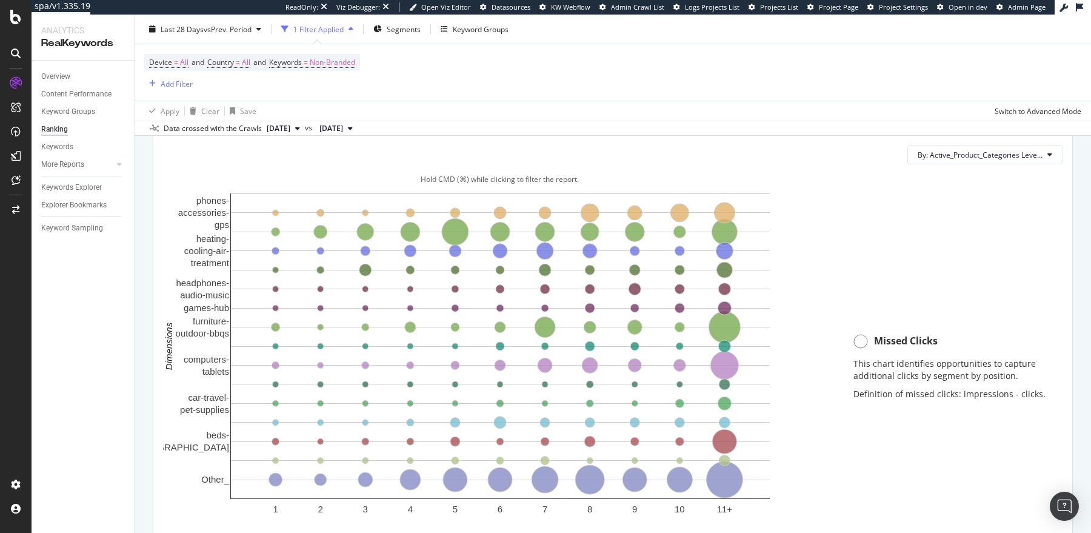
scroll to position [815, 0]
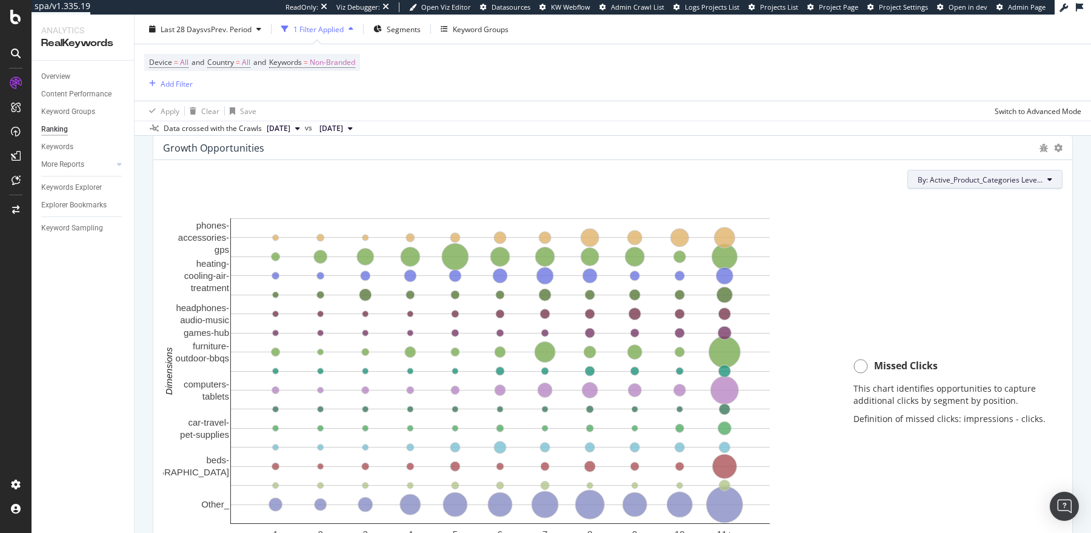
click at [978, 179] on span "By: Active_Product_Categories Level 1" at bounding box center [980, 180] width 125 height 10
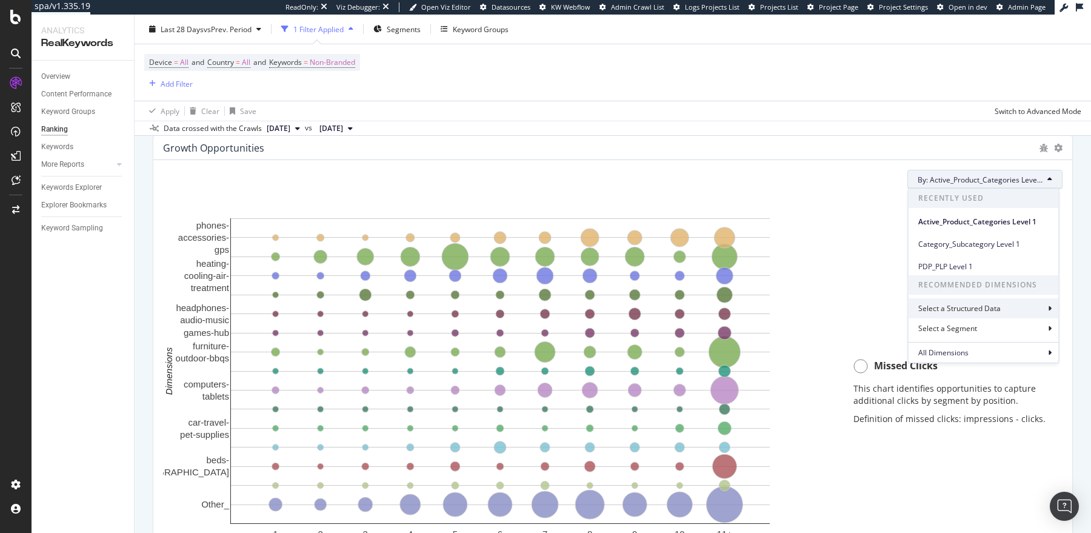
click at [954, 301] on div "Select a Structured Data" at bounding box center [983, 308] width 150 height 20
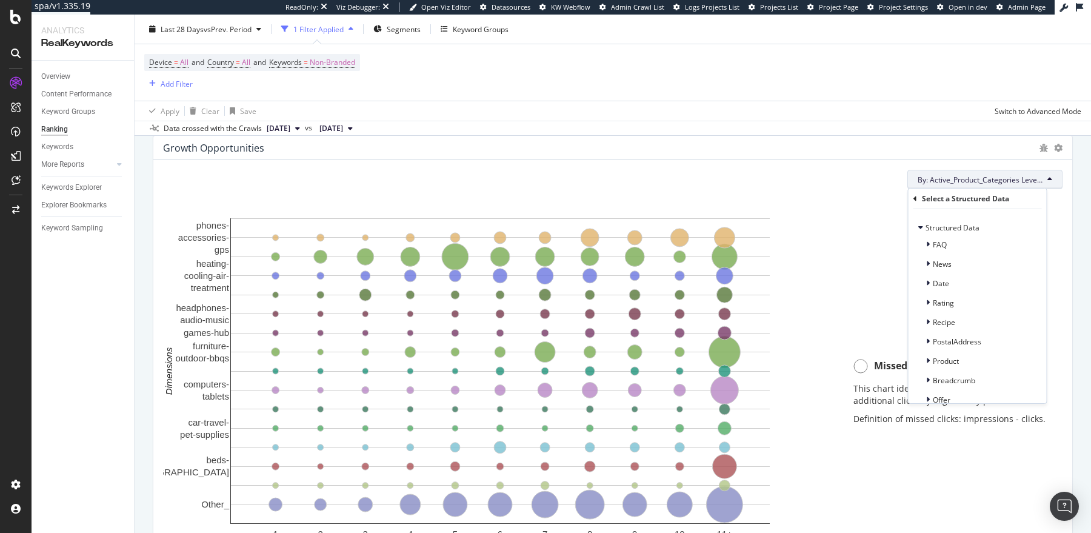
click at [915, 198] on icon at bounding box center [915, 198] width 4 height 7
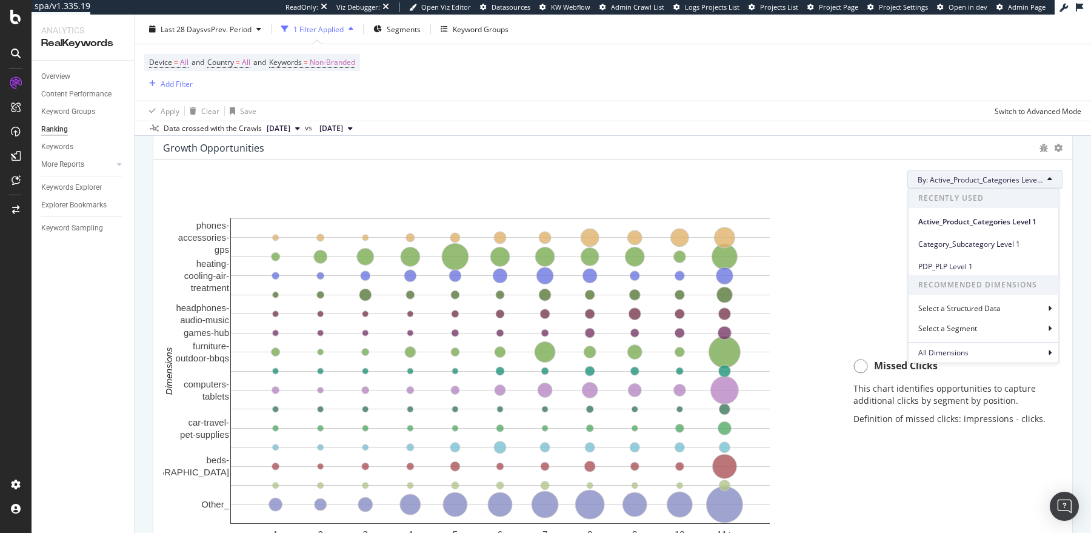
click at [953, 179] on span "By: Active_Product_Categories Level 1" at bounding box center [980, 180] width 125 height 10
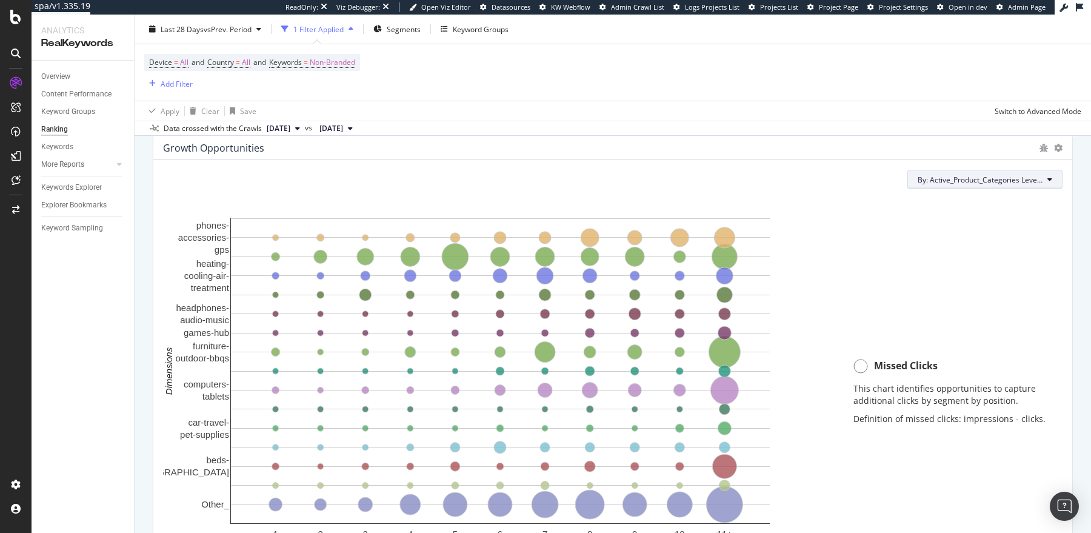
click at [953, 179] on span "By: Active_Product_Categories Level 1" at bounding box center [980, 180] width 125 height 10
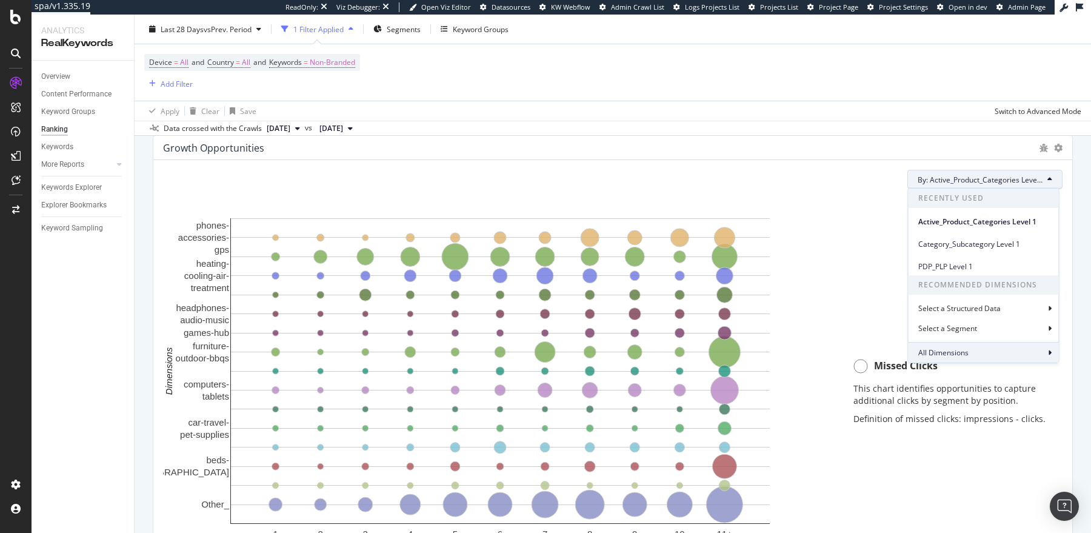
click at [945, 353] on span "All Dimensions" at bounding box center [943, 352] width 50 height 10
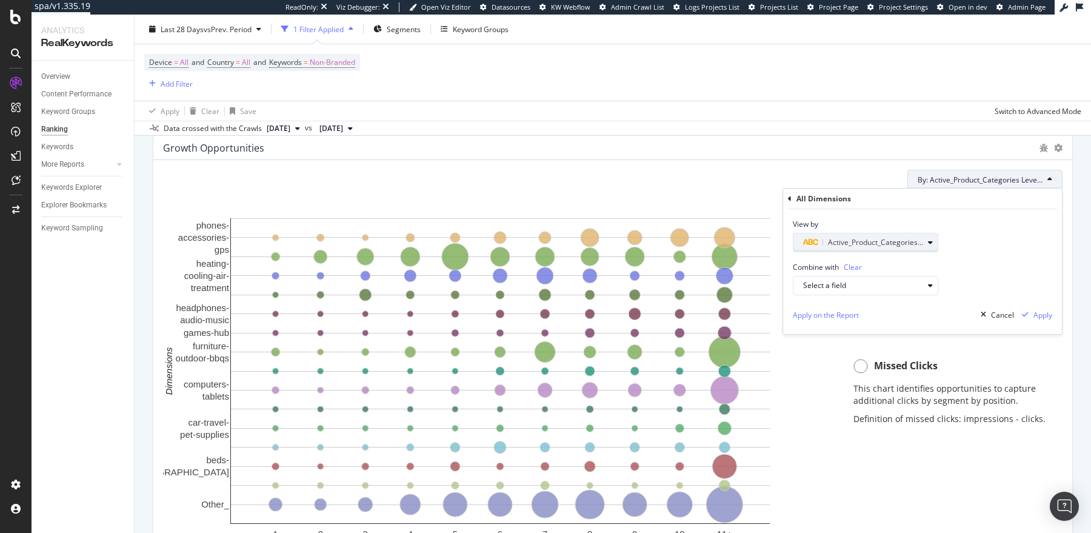
click at [890, 241] on span "Active_Product_Categories Level 1" at bounding box center [885, 242] width 115 height 10
click at [798, 263] on icon at bounding box center [800, 262] width 4 height 7
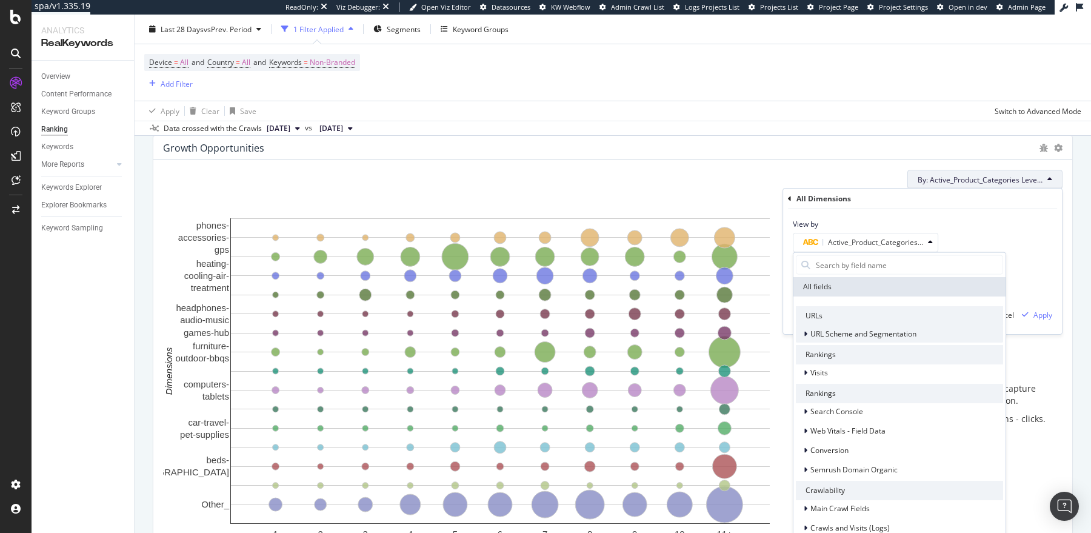
click at [841, 331] on span "URL Scheme and Segmentation" at bounding box center [863, 333] width 106 height 10
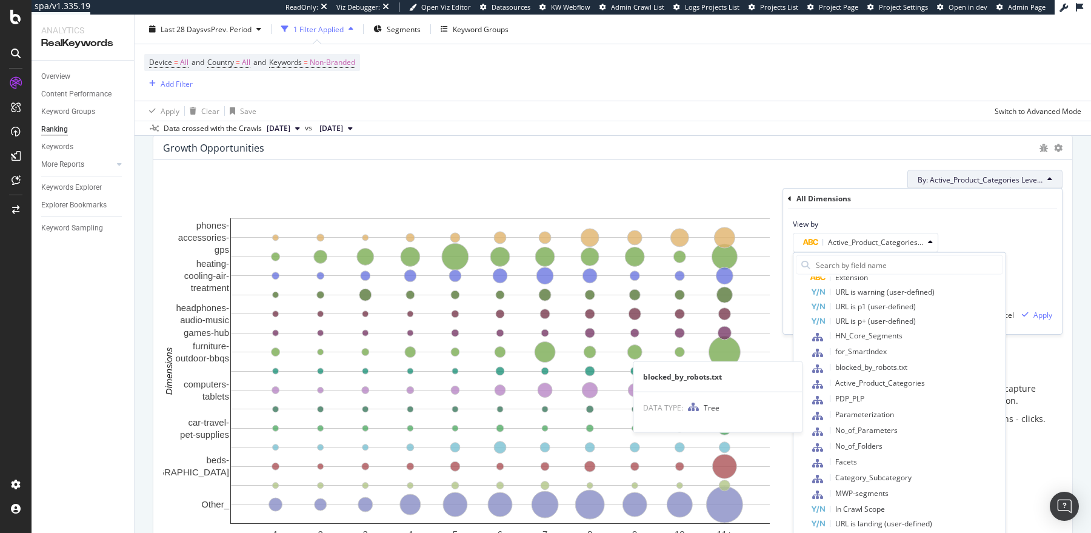
scroll to position [309, 0]
click at [856, 395] on span "PDP_PLP" at bounding box center [849, 394] width 29 height 10
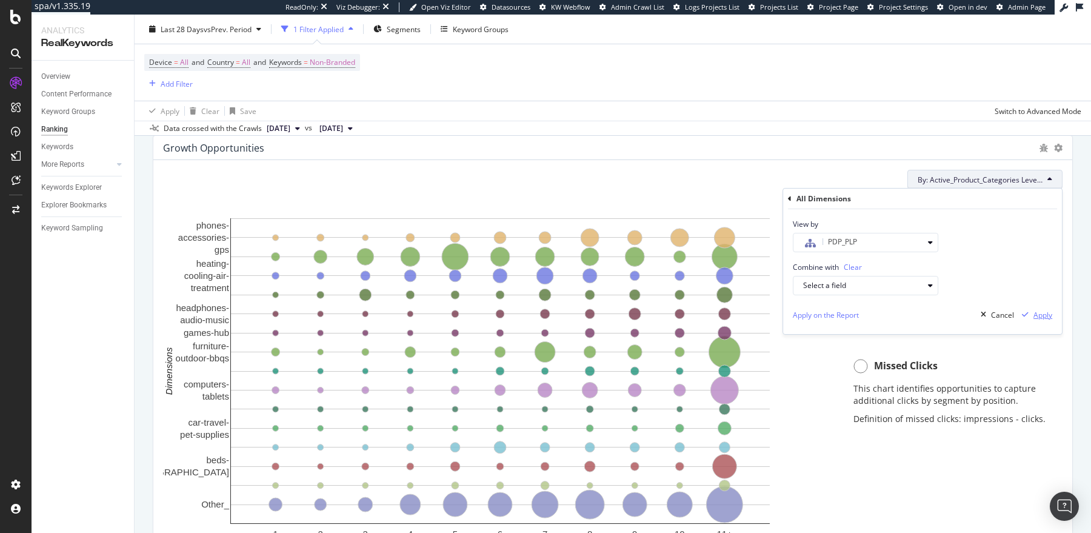
click at [1036, 310] on div "Apply" at bounding box center [1042, 315] width 19 height 10
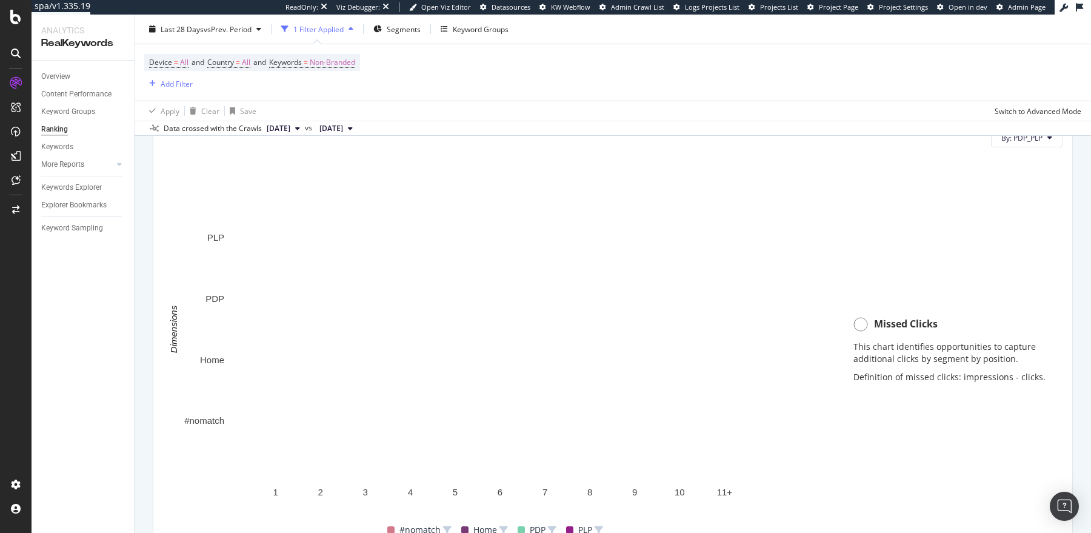
scroll to position [856, 0]
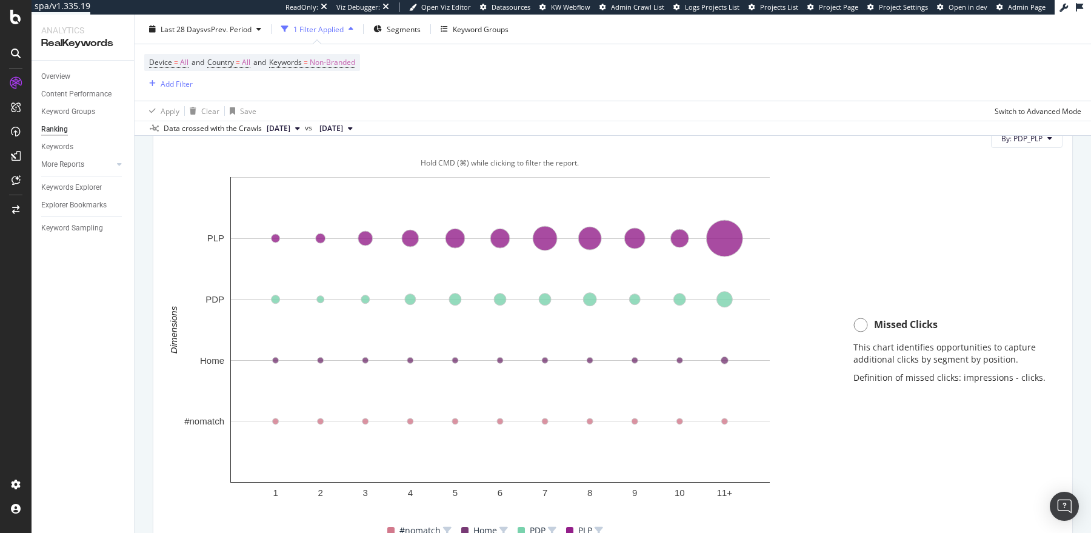
drag, startPoint x: 196, startPoint y: 225, endPoint x: 751, endPoint y: 242, distance: 554.8
click at [751, 241] on icon "1 2 3 4 5 6 7 8 9 10 11+ #nomatch Home PDP PLP Dimensions" at bounding box center [500, 340] width 674 height 339
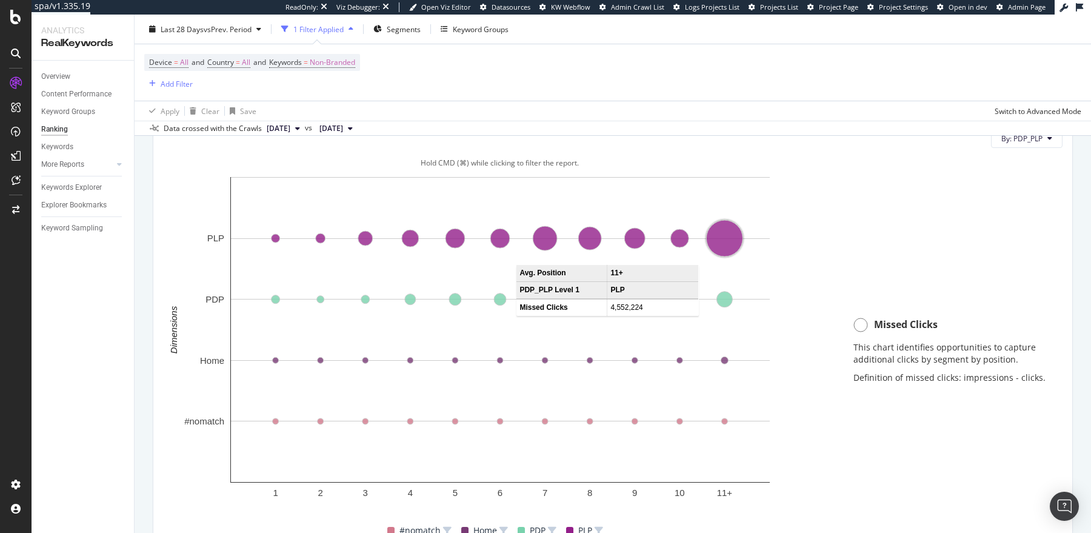
click at [731, 238] on circle "A chart." at bounding box center [724, 239] width 36 height 36
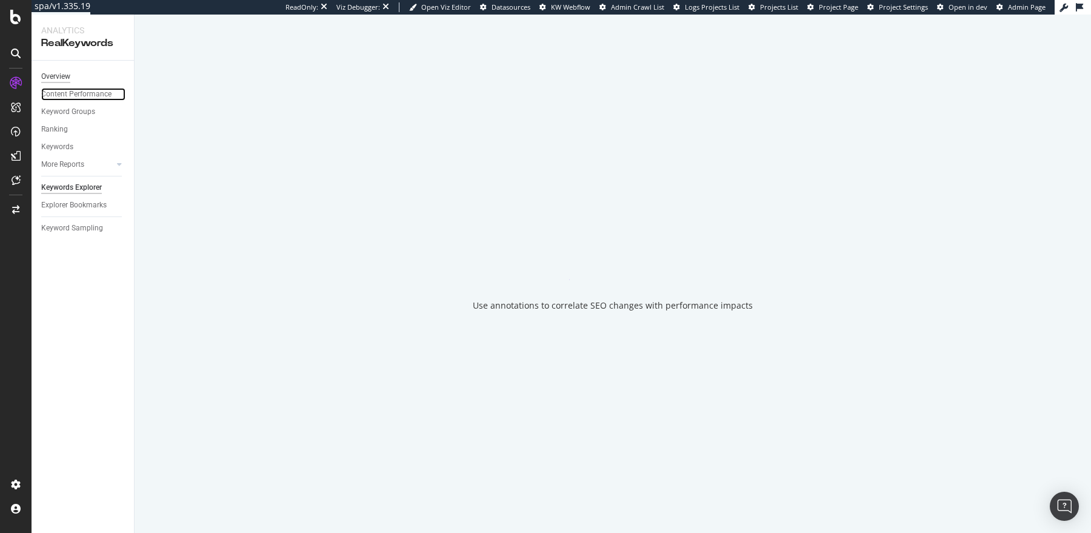
click at [68, 97] on div "Content Performance" at bounding box center [76, 94] width 70 height 13
click at [63, 93] on div "Content Performance" at bounding box center [76, 94] width 70 height 13
click at [78, 85] on div "Content Performance" at bounding box center [87, 94] width 93 height 18
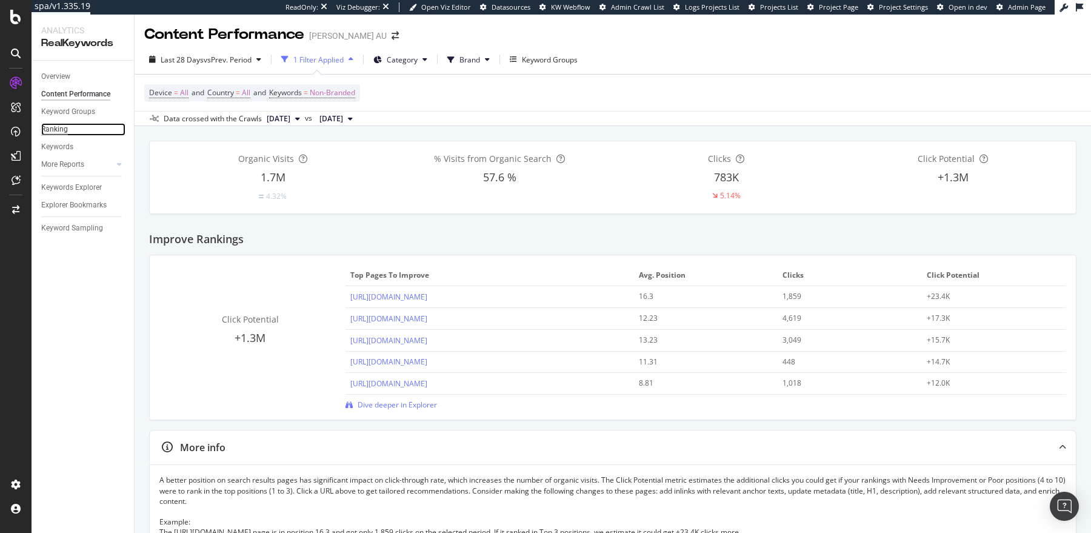
click at [55, 131] on div "Ranking" at bounding box center [54, 129] width 27 height 13
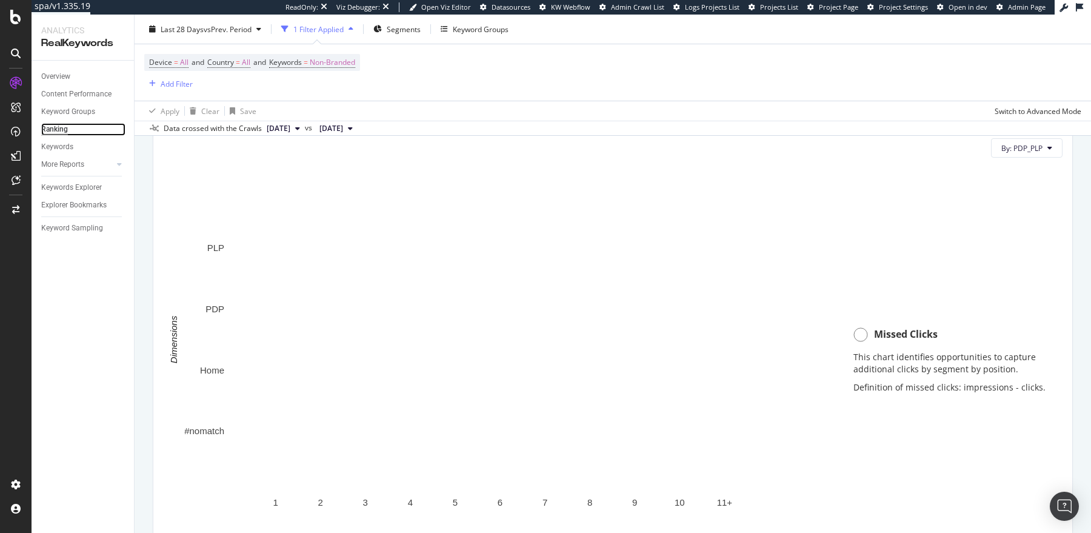
scroll to position [824, 0]
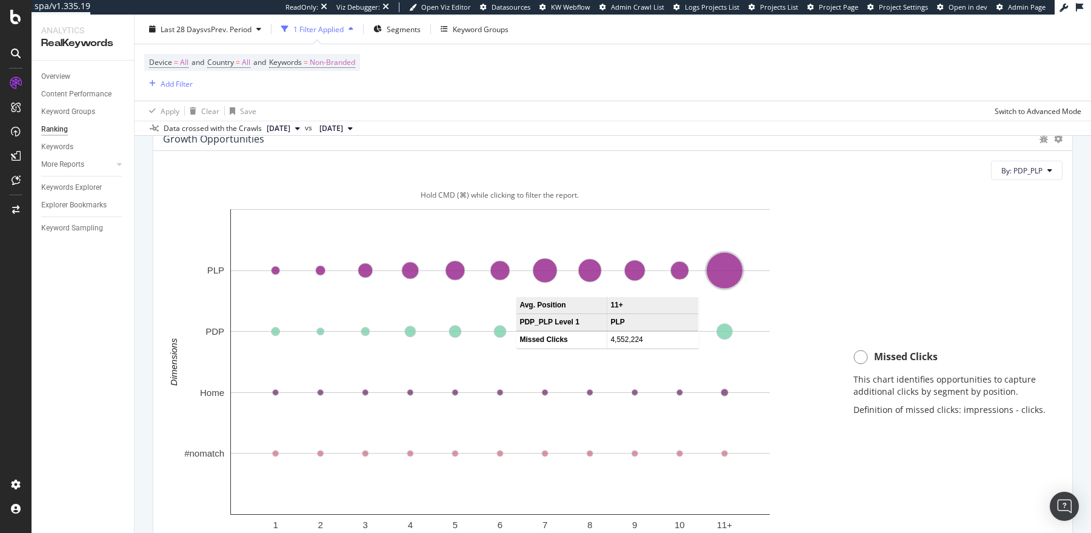
click at [730, 266] on circle "A chart." at bounding box center [724, 271] width 36 height 36
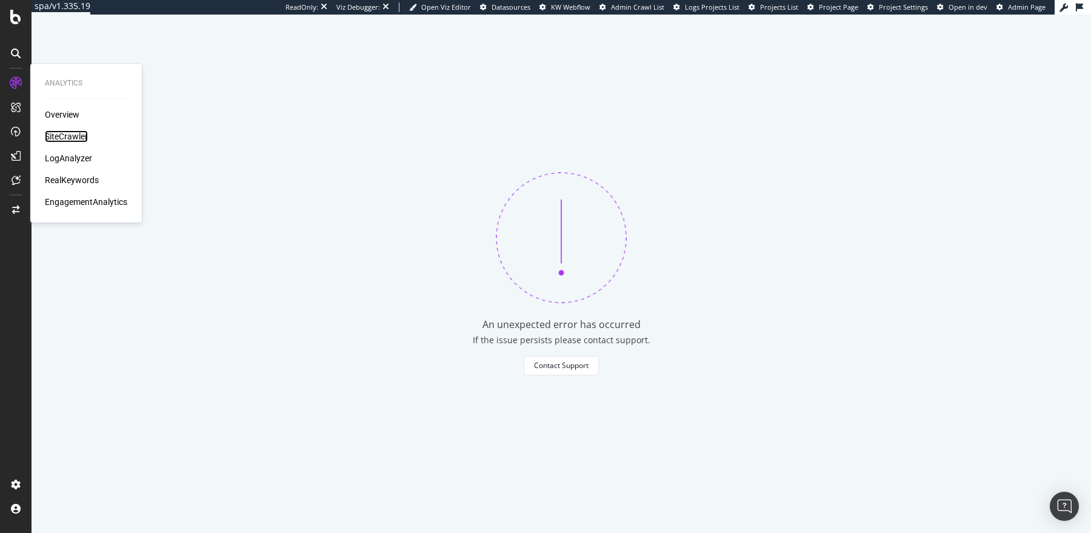
click at [75, 134] on div "SiteCrawler" at bounding box center [66, 136] width 43 height 12
